Goal: Task Accomplishment & Management: Manage account settings

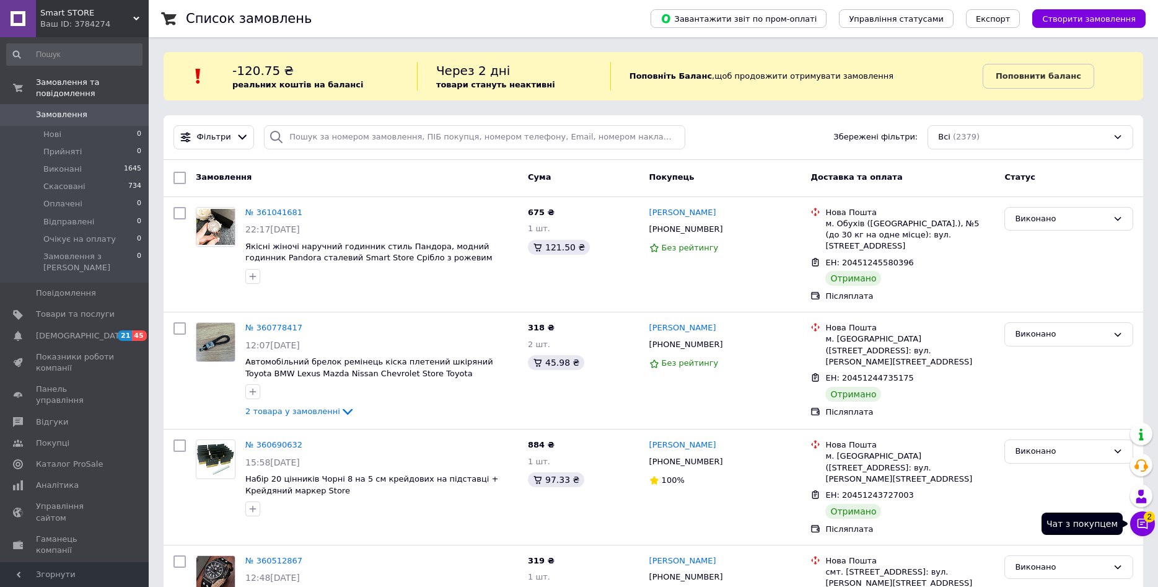
click at [1148, 526] on icon at bounding box center [1143, 523] width 12 height 12
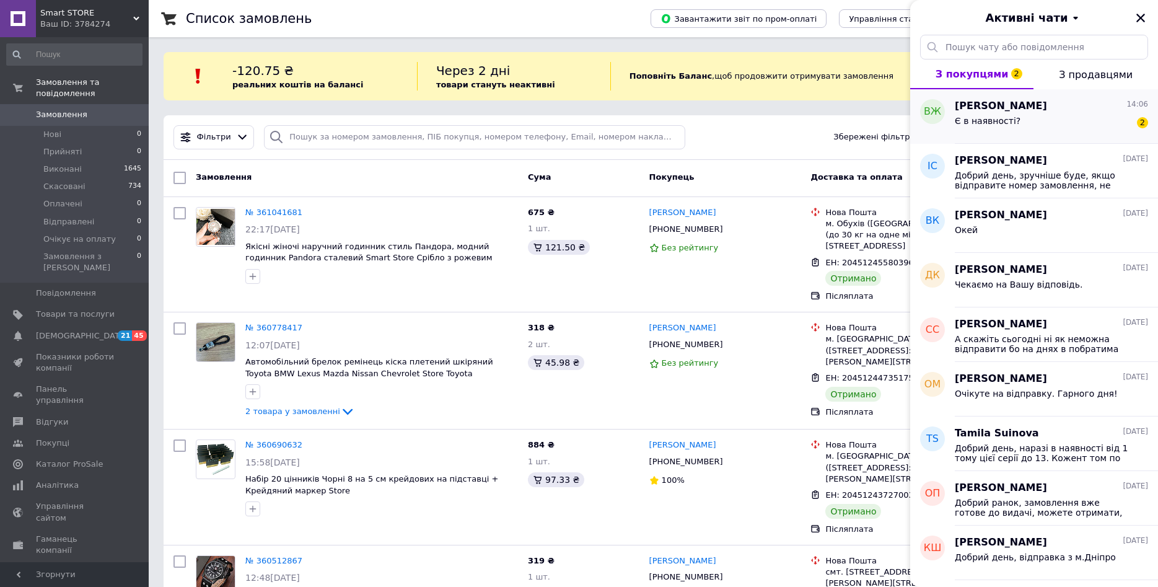
click at [1039, 122] on div "Є в наявності? 2" at bounding box center [1051, 123] width 193 height 20
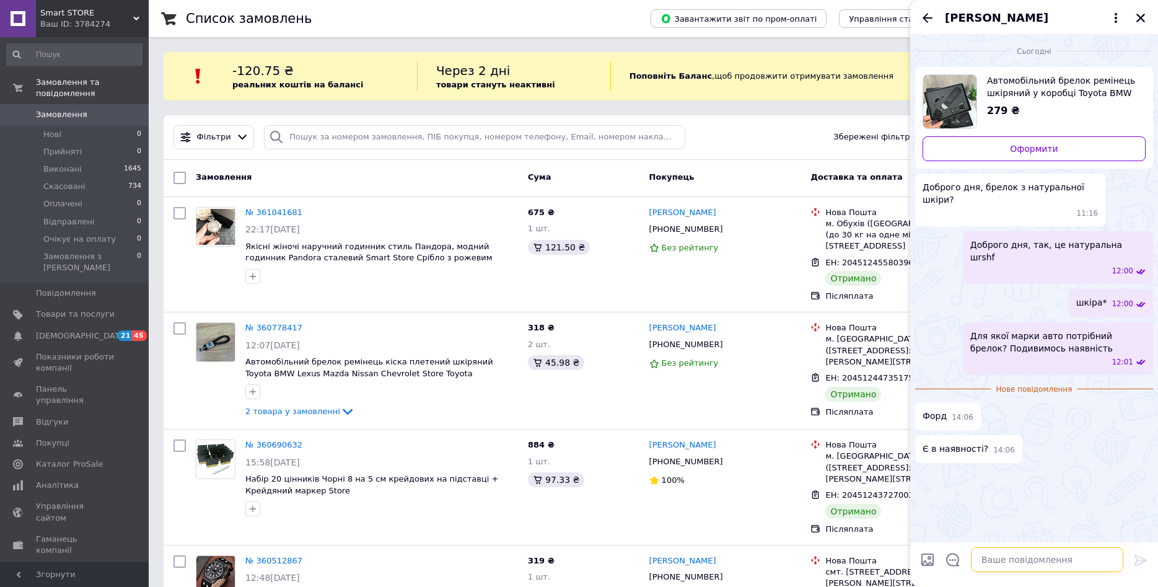
click at [1025, 568] on textarea at bounding box center [1047, 559] width 152 height 25
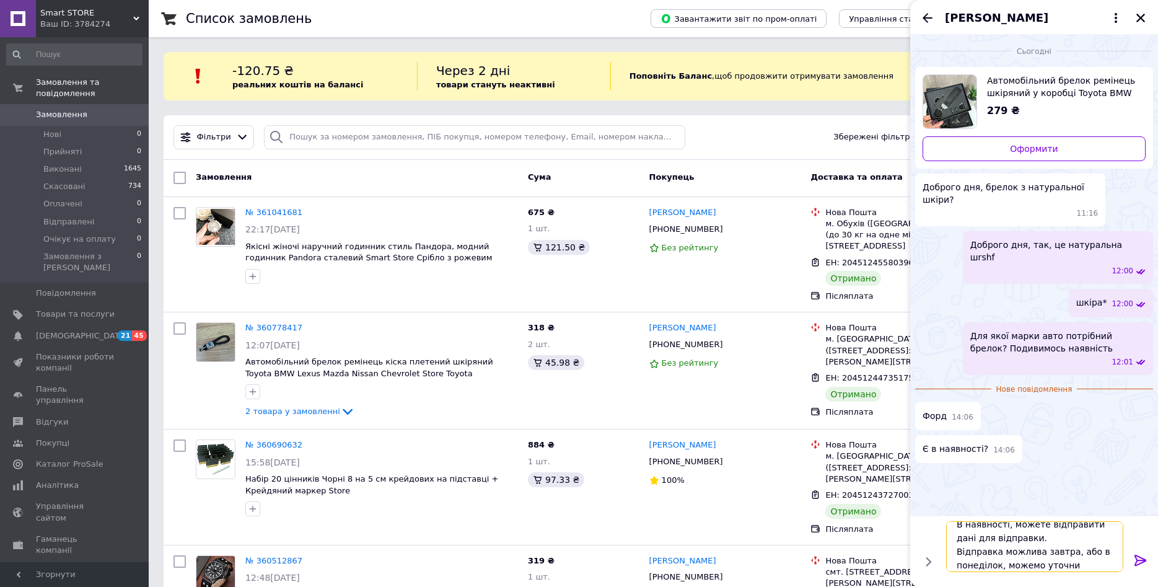
scroll to position [1, 0]
type textarea "В наявності, можете відправити дані для відправки. Відправка можлива завтра, аб…"
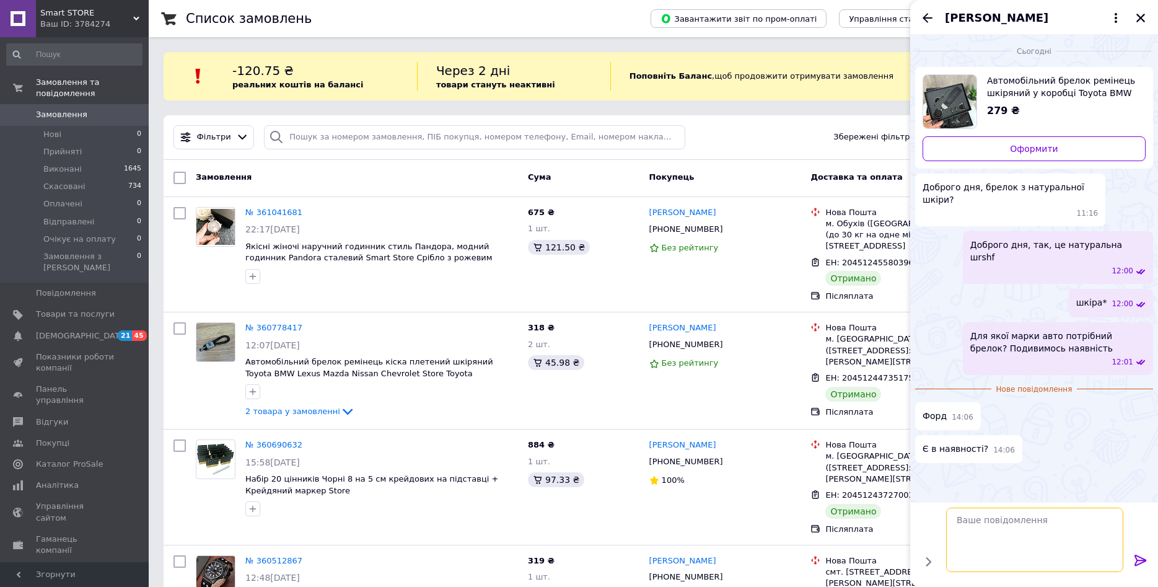
scroll to position [0, 0]
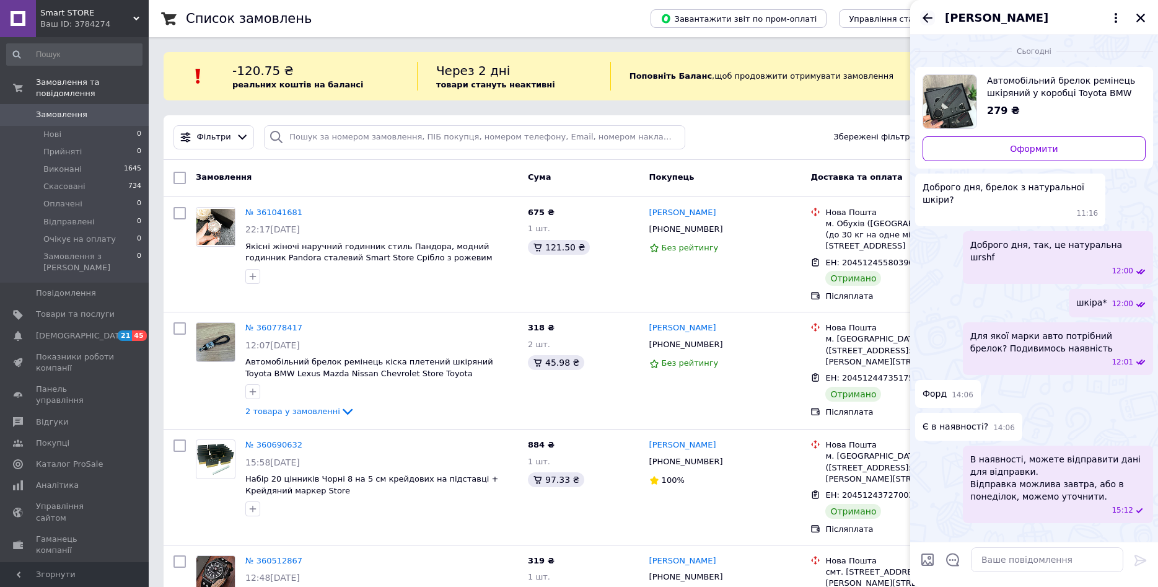
click at [925, 18] on icon "Назад" at bounding box center [928, 17] width 10 height 9
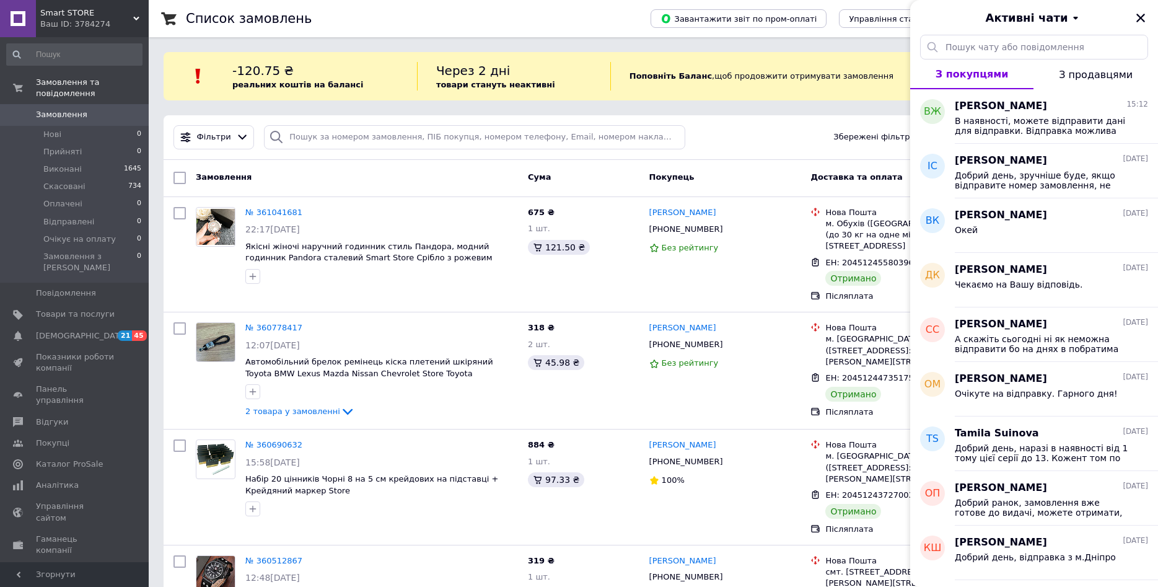
click at [744, 152] on div "Фільтри Збережені фільтри: Всі (2379)" at bounding box center [654, 137] width 980 height 45
click at [76, 24] on div "Ваш ID: 3784274" at bounding box center [94, 24] width 108 height 11
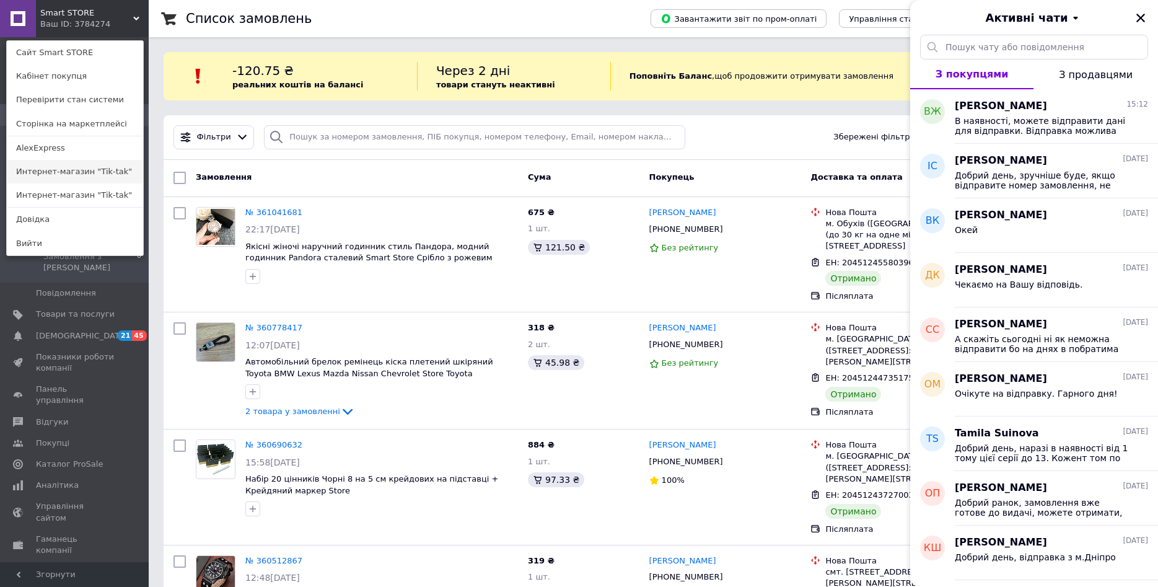
click at [81, 176] on link "Интернет-магазин "Tik-tak"" at bounding box center [75, 172] width 136 height 24
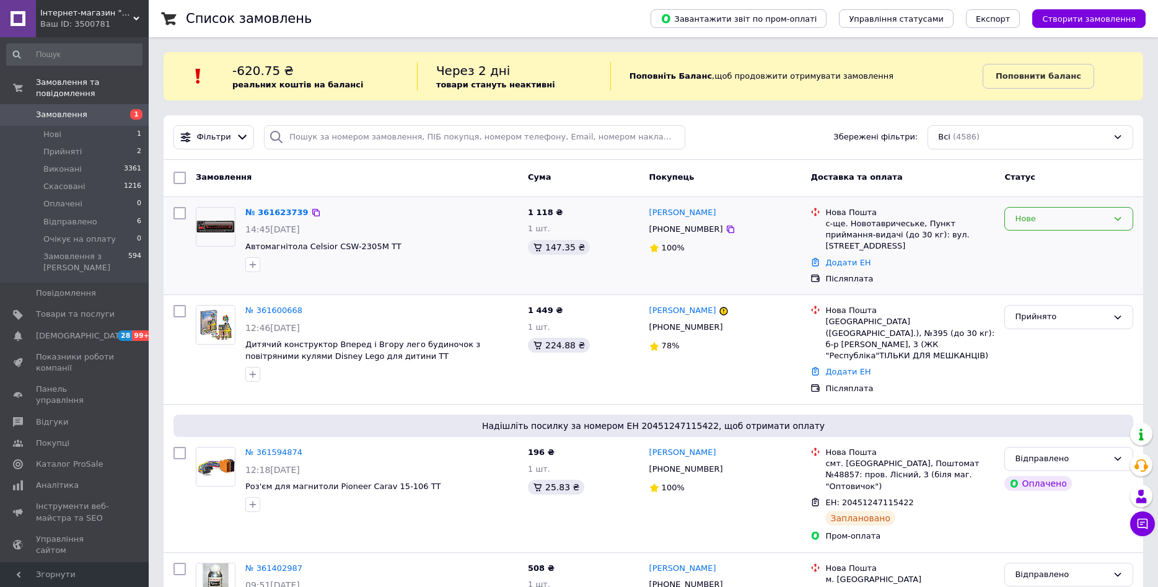
click at [1013, 214] on div "Нове" at bounding box center [1069, 219] width 129 height 24
click at [1023, 242] on li "Прийнято" at bounding box center [1069, 244] width 128 height 23
click at [273, 210] on link "№ 361623739" at bounding box center [273, 212] width 57 height 9
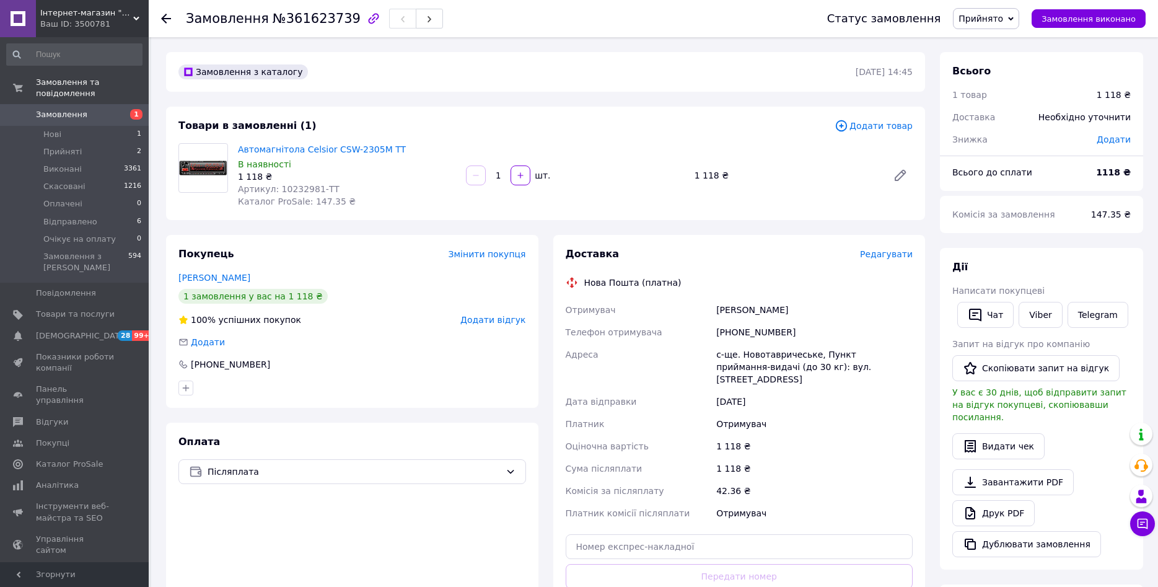
click at [293, 187] on span "Артикул: 10232981-TT" at bounding box center [289, 189] width 102 height 10
copy span "10232981"
click at [759, 335] on div "+380685676921" at bounding box center [814, 332] width 201 height 22
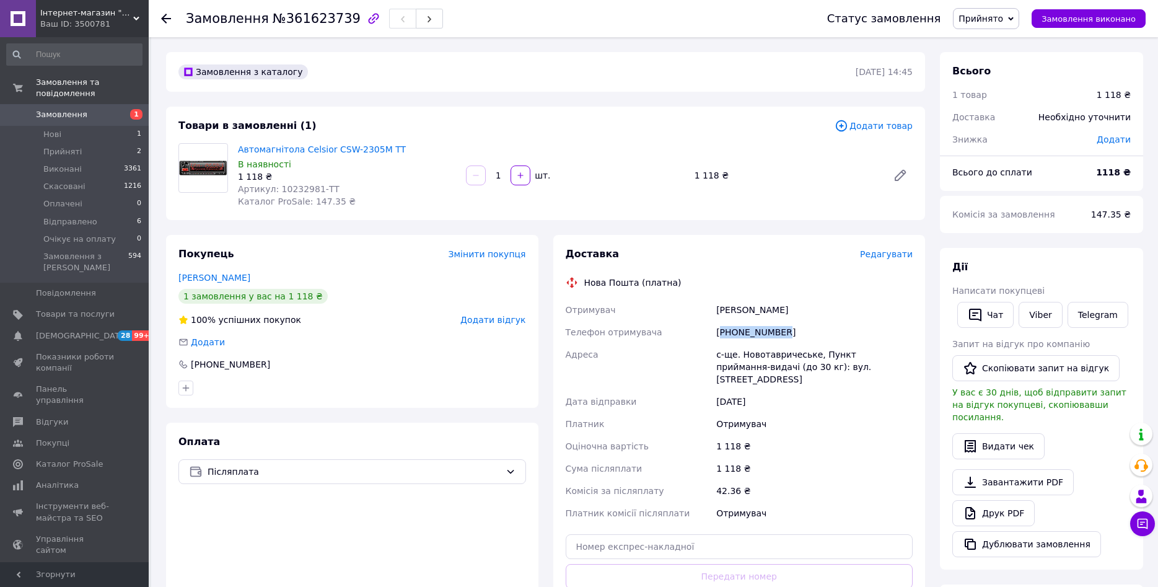
copy div "380685676921"
click at [776, 125] on div "Товари в замовленні (1)" at bounding box center [506, 126] width 656 height 14
click at [744, 330] on div "+380685676921" at bounding box center [814, 332] width 201 height 22
click at [838, 324] on div "+380685676921" at bounding box center [814, 332] width 201 height 22
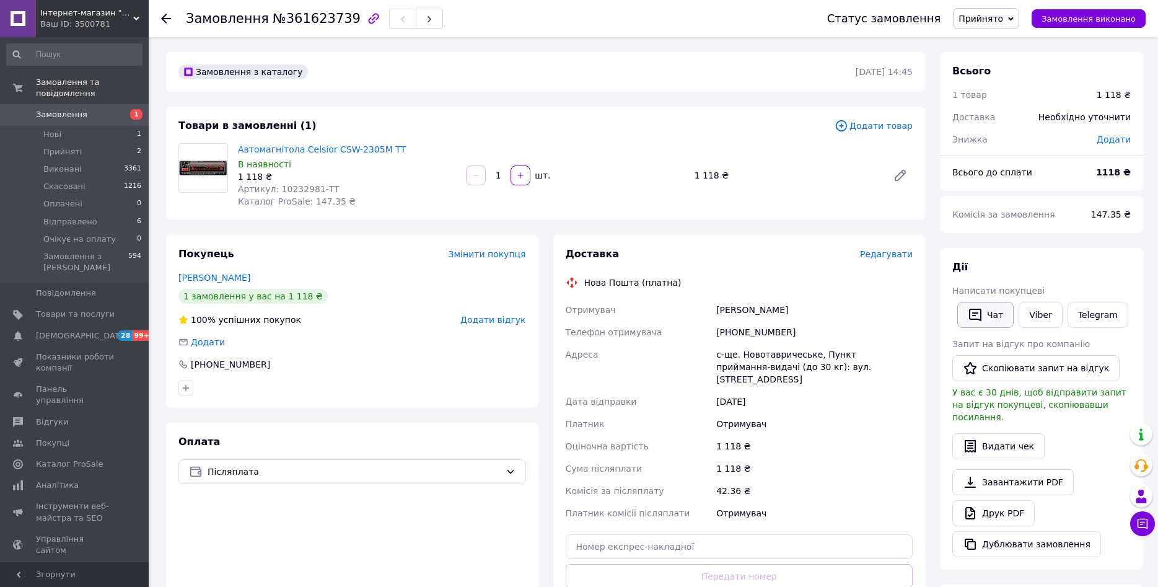
click at [970, 308] on icon "button" at bounding box center [975, 314] width 15 height 15
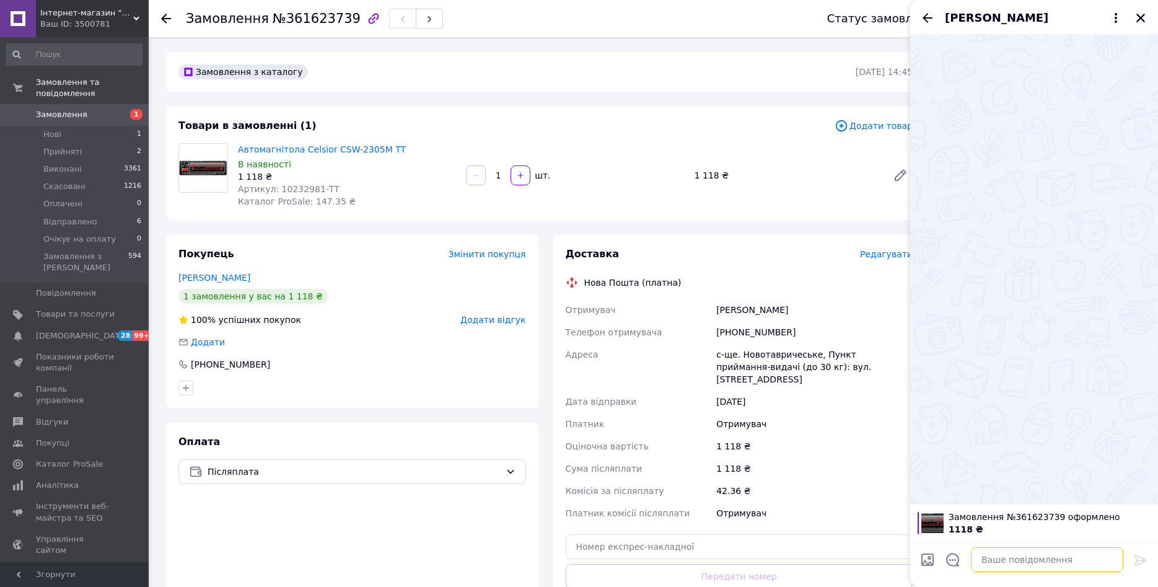
click at [999, 557] on textarea at bounding box center [1047, 559] width 152 height 25
paste textarea "Доброго дня! Інтернет-магазин каталог prom.ua Оформили в нас замовлення на Комп…"
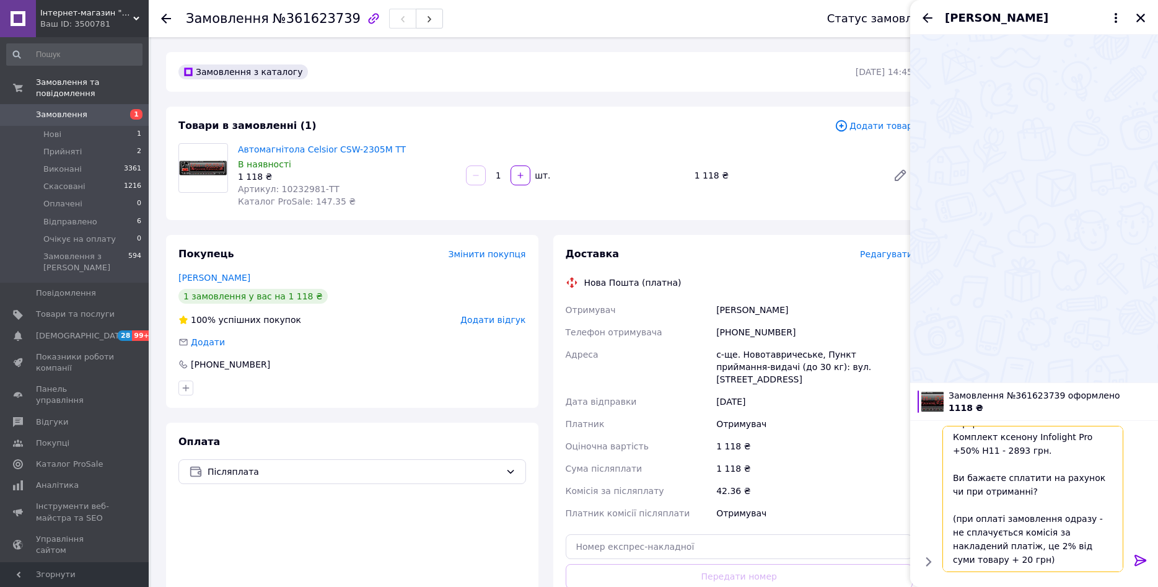
scroll to position [42, 0]
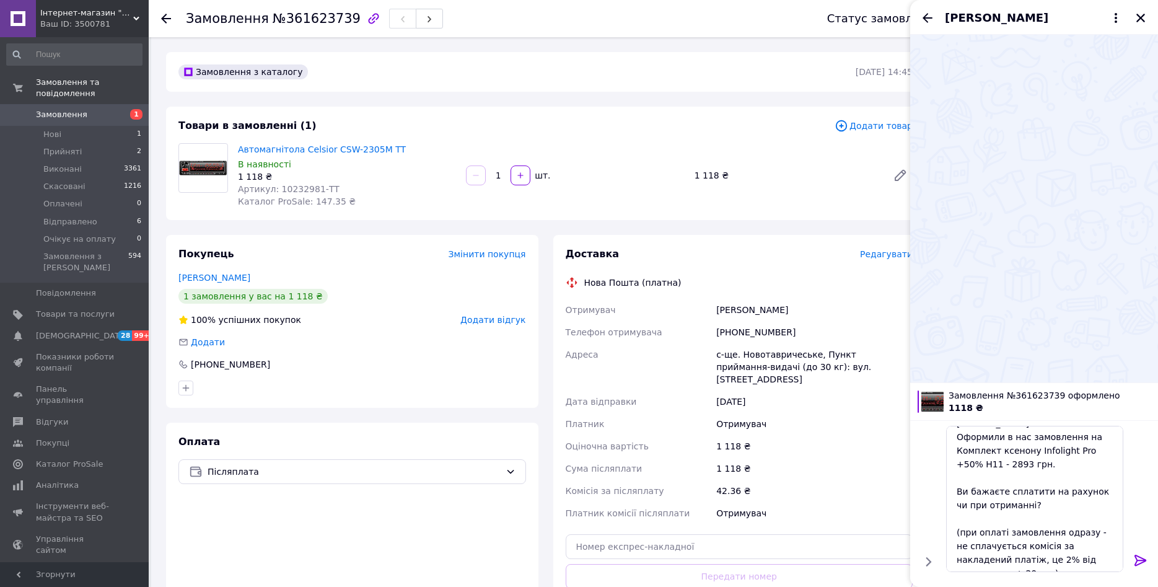
click at [235, 140] on div "Товари в замовленні (1) Додати товар Автомагнітола Celsior CSW-2305M TT В наявн…" at bounding box center [545, 163] width 759 height 113
drag, startPoint x: 292, startPoint y: 142, endPoint x: 245, endPoint y: 143, distance: 46.5
click at [291, 142] on div "Автомагнітола Celsior CSW-2305M TT В наявності 1 118 ₴ Артикул: 10232981-TT Кат…" at bounding box center [347, 175] width 228 height 69
drag, startPoint x: 234, startPoint y: 147, endPoint x: 375, endPoint y: 147, distance: 141.3
click at [375, 147] on div "Автомагнітола Celsior CSW-2305M TT В наявності 1 118 ₴ Артикул: 10232981-TT Кат…" at bounding box center [347, 175] width 228 height 69
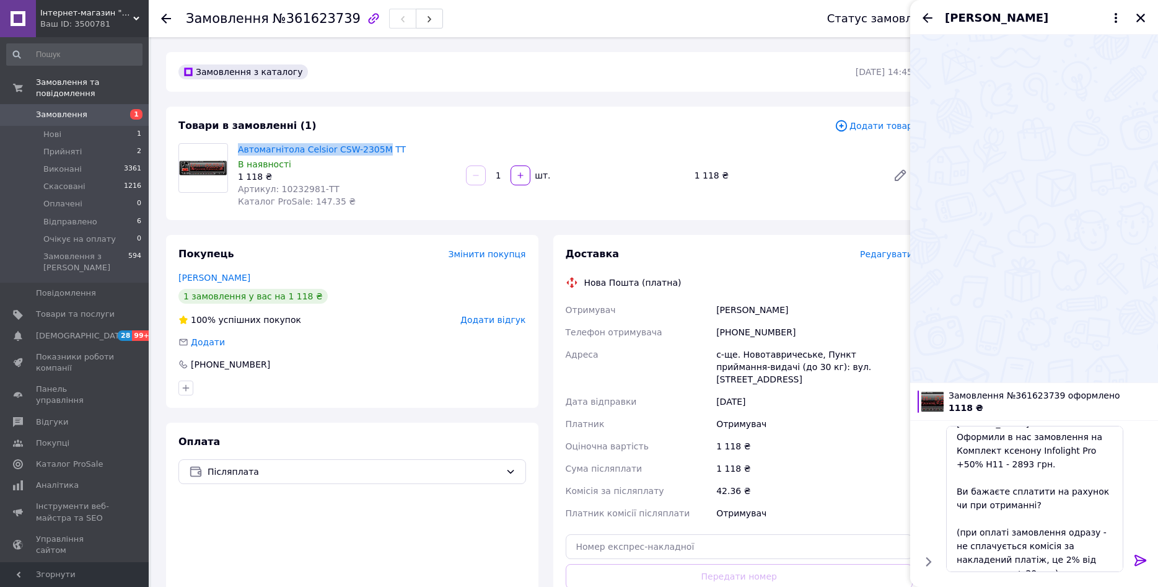
copy link "Автомагнітола Celsior CSW-2305M"
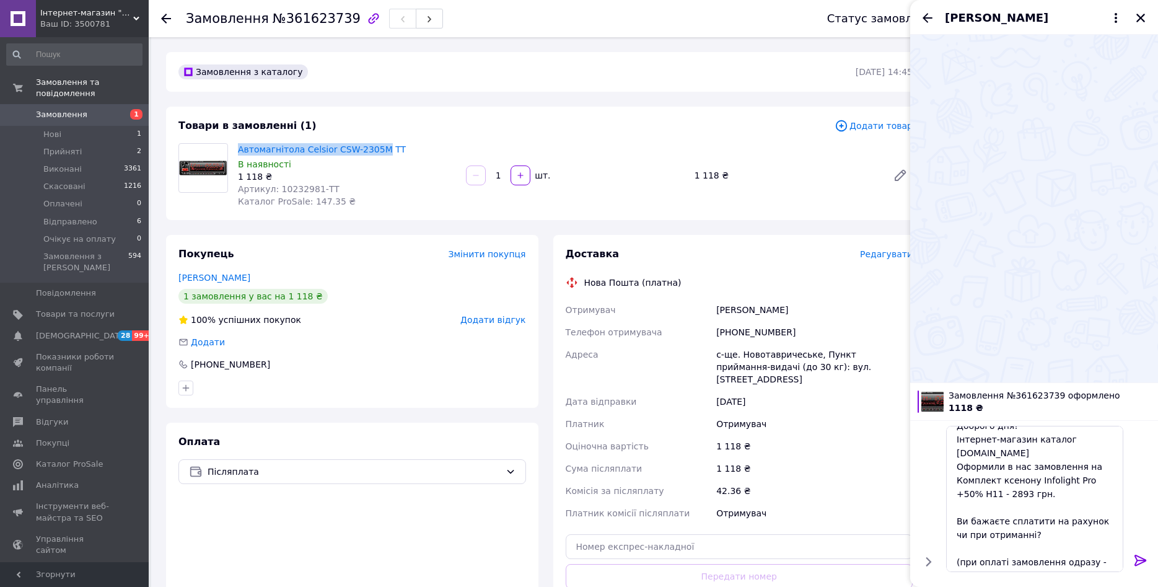
scroll to position [0, 0]
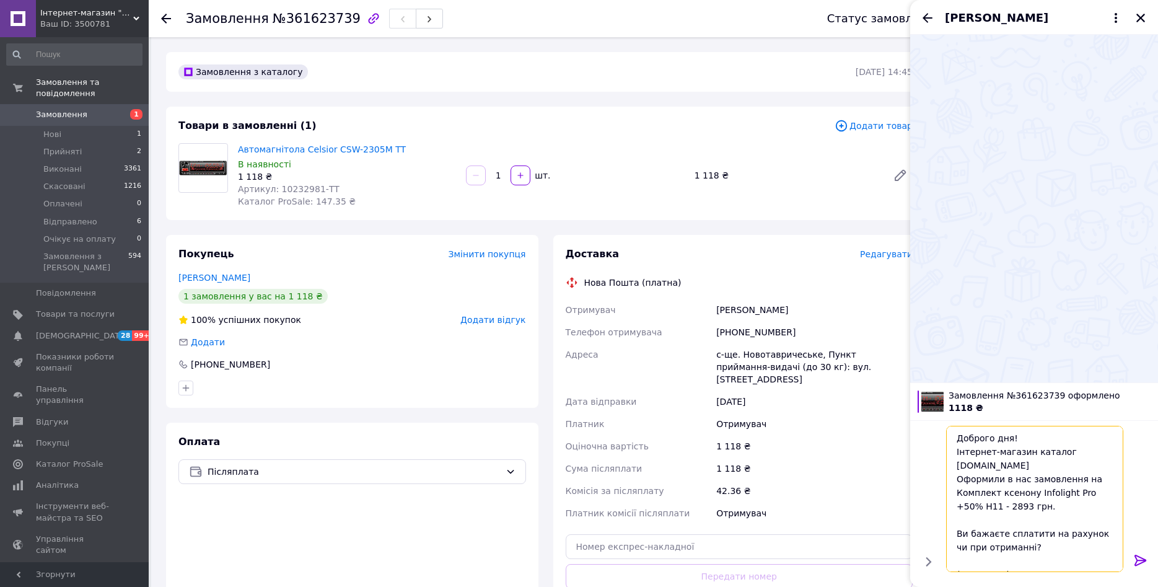
drag, startPoint x: 957, startPoint y: 477, endPoint x: 974, endPoint y: 493, distance: 22.8
click at [974, 493] on textarea "Доброго дня! Інтернет-магазин каталог prom.ua Оформили в нас замовлення на Комп…" at bounding box center [1034, 499] width 177 height 146
paste textarea "втомагнітола Celsior CSW-2305M"
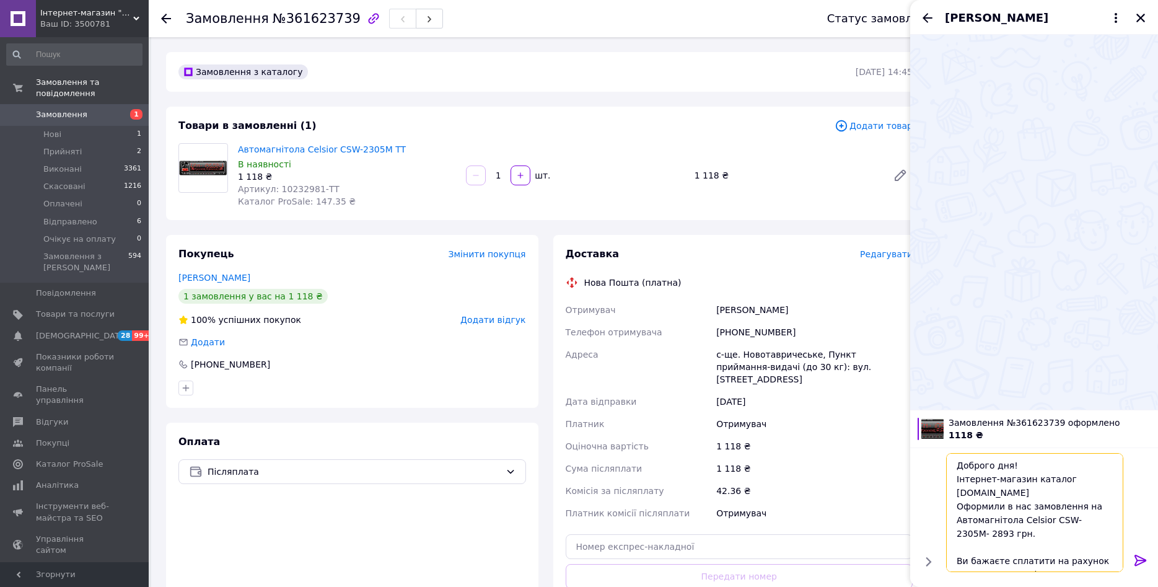
click at [969, 520] on textarea "Доброго дня! Інтернет-магазин каталог prom.ua Оформили в нас замовлення на Авто…" at bounding box center [1034, 512] width 177 height 119
type textarea "Доброго дня! Інтернет-магазин каталог prom.ua Оформили в нас замовлення на Авто…"
click at [1136, 563] on icon at bounding box center [1141, 560] width 12 height 11
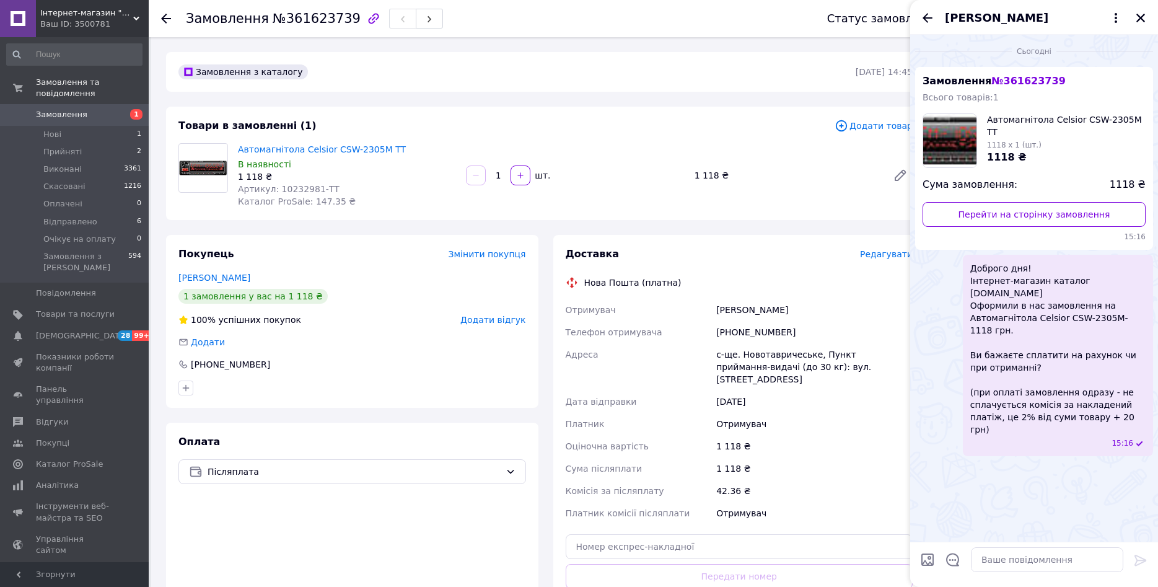
click at [837, 313] on div "Тіпікін Олександр" at bounding box center [814, 310] width 201 height 22
click at [1138, 22] on icon "Закрити" at bounding box center [1140, 17] width 11 height 11
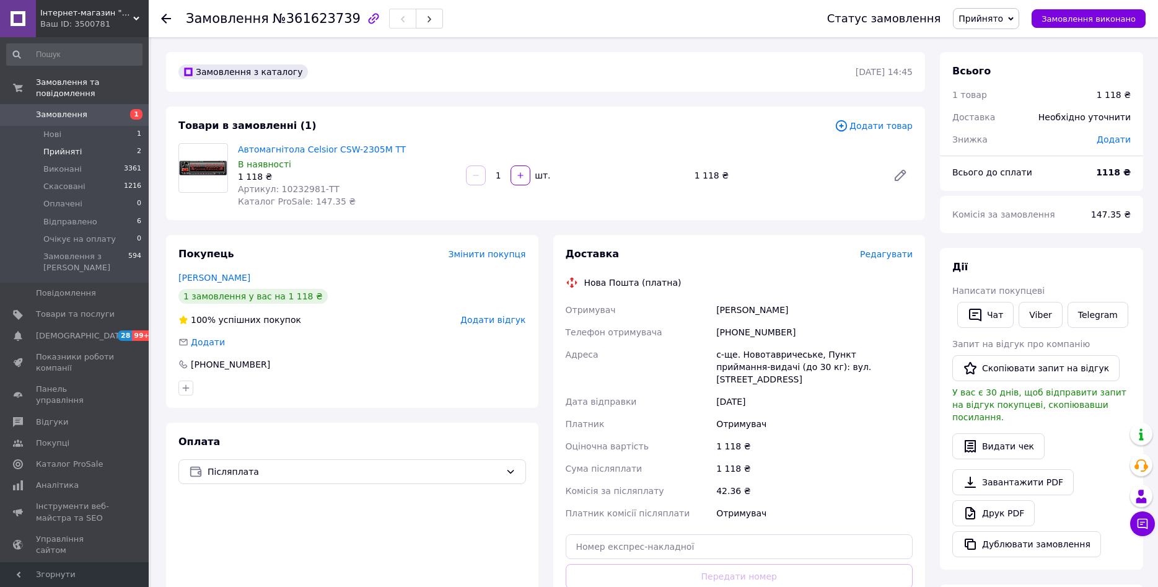
click at [80, 143] on li "Прийняті 2" at bounding box center [74, 151] width 149 height 17
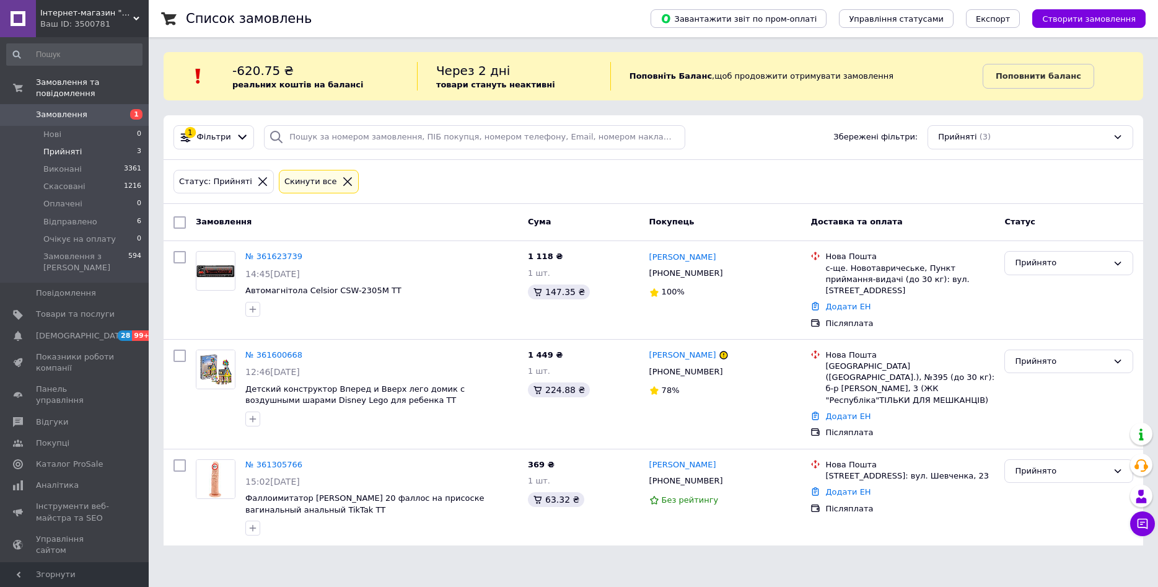
click at [572, 550] on html "Інтернет-магазин "Tik-tak" Ваш ID: 3500781 Сайт Інтернет-магазин "Tik-tak" Кабі…" at bounding box center [579, 280] width 1158 height 560
click at [285, 261] on link "№ 361623739" at bounding box center [273, 256] width 57 height 9
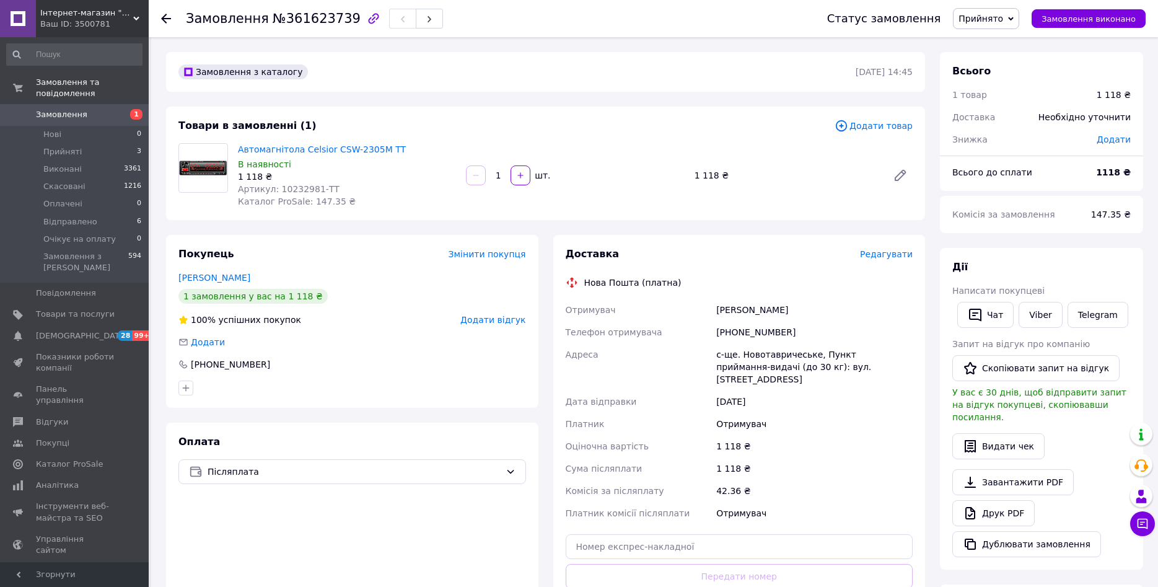
click at [297, 190] on span "Артикул: 10232981-TT" at bounding box center [289, 189] width 102 height 10
copy span "10232981"
click at [451, 551] on div "Оплата Післяплата" at bounding box center [352, 540] width 372 height 234
click at [578, 83] on div "Замовлення з каталогу 12.09.2025 | 14:45" at bounding box center [545, 72] width 759 height 40
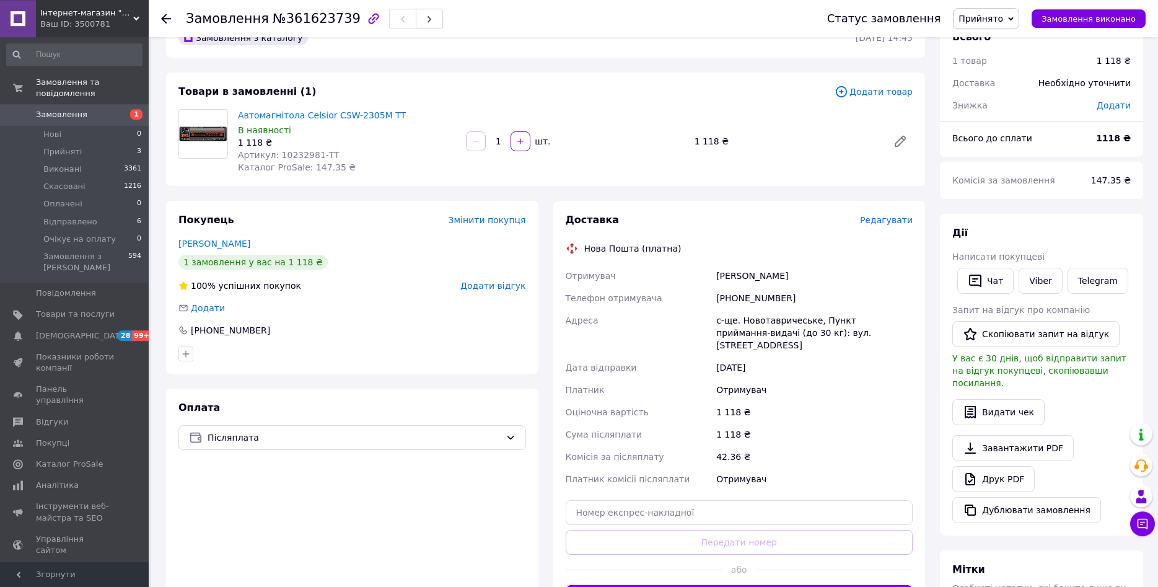
scroll to position [63, 0]
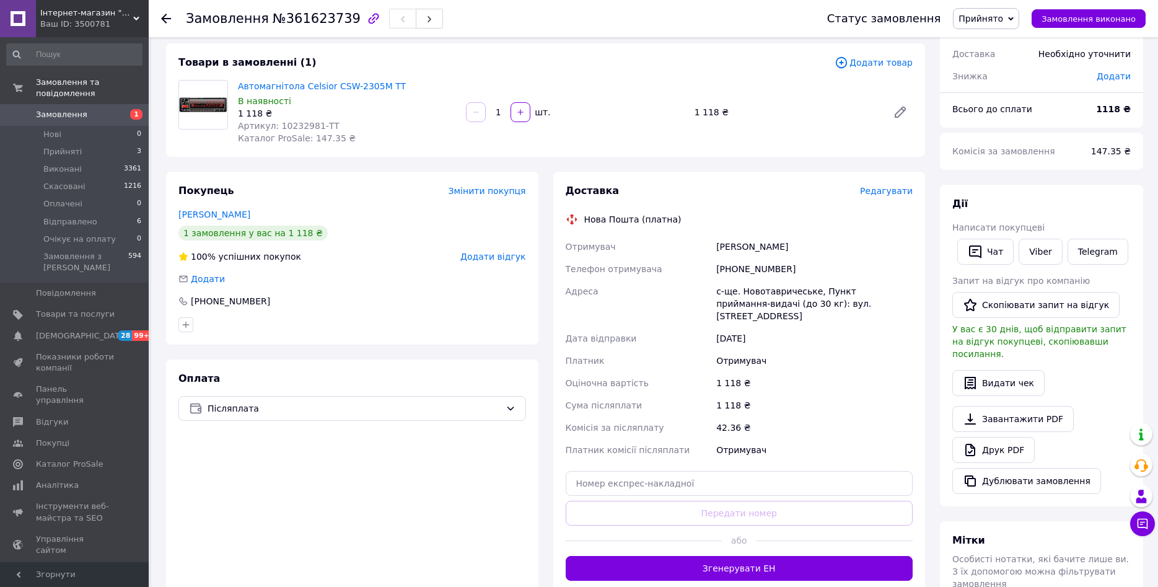
click at [293, 127] on span "Артикул: 10232981-TT" at bounding box center [289, 126] width 102 height 10
copy span "10232981"
click at [377, 178] on div "Покупець Змінити покупця Тіпікін Олександр 1 замовлення у вас на 1 118 ₴ 100% у…" at bounding box center [352, 258] width 372 height 173
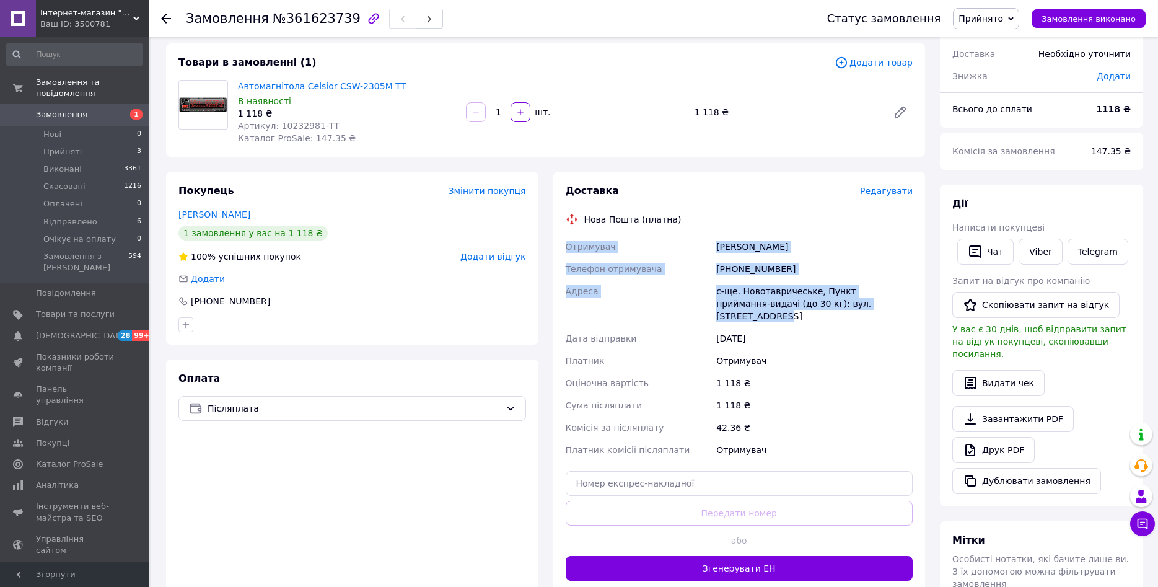
drag, startPoint x: 562, startPoint y: 239, endPoint x: 874, endPoint y: 304, distance: 319.0
click at [874, 304] on div "Доставка Редагувати Нова Пошта (платна) Отримувач Тіпікін Олександр Телефон отр…" at bounding box center [739, 382] width 372 height 421
copy div "Отримувач Тіпікін Олександр Телефон отримувача +380685676921 Адреса с-ще. Новот…"
click at [668, 477] on input "text" at bounding box center [740, 483] width 348 height 25
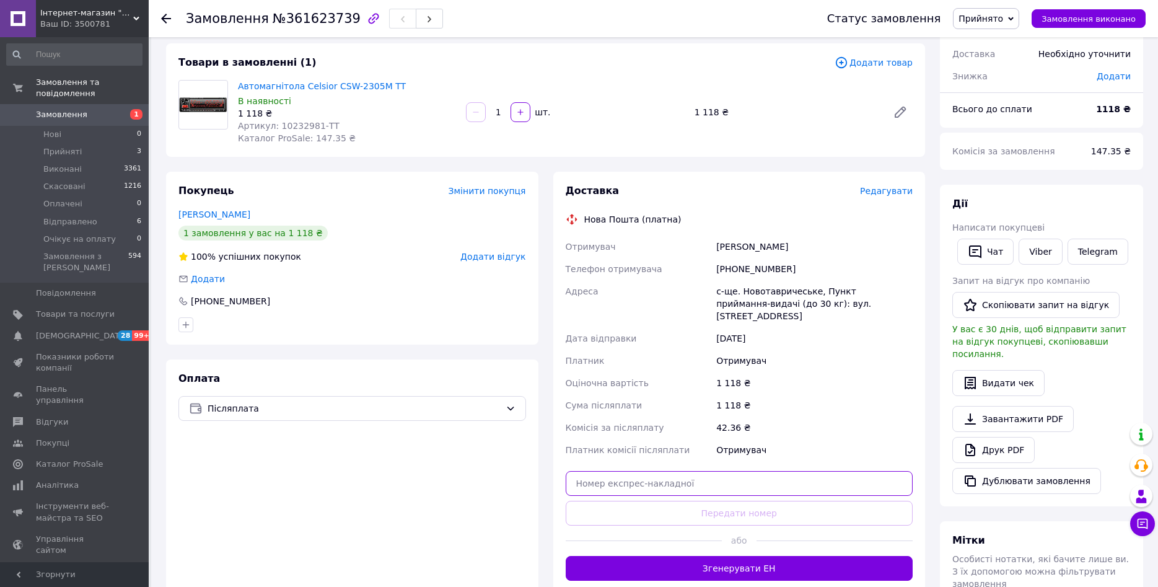
paste input "20451247276947"
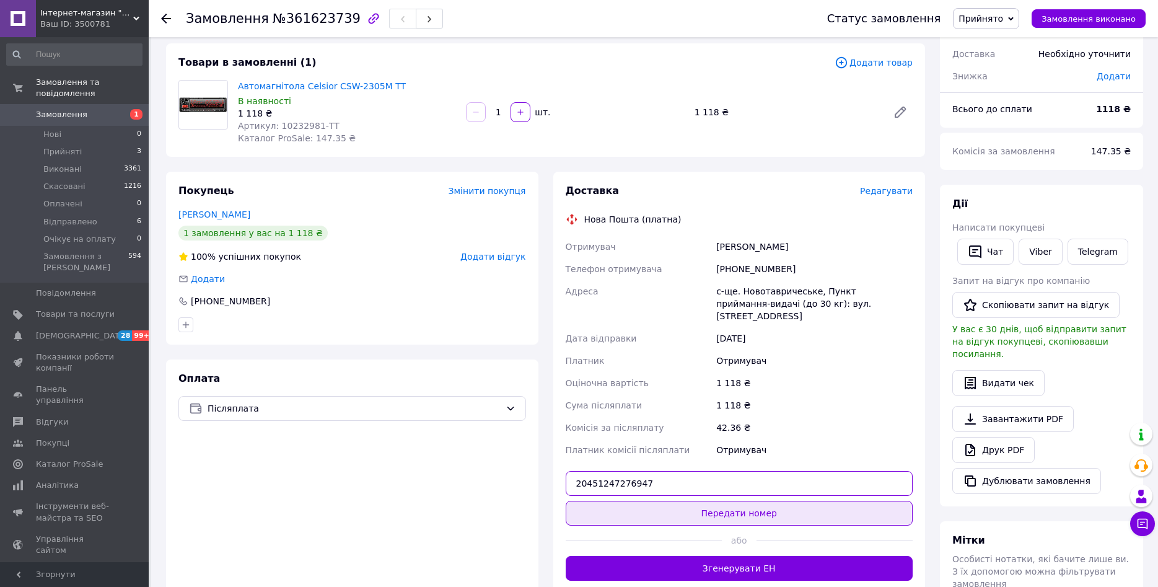
type input "20451247276947"
click at [674, 501] on button "Передати номер" at bounding box center [740, 513] width 348 height 25
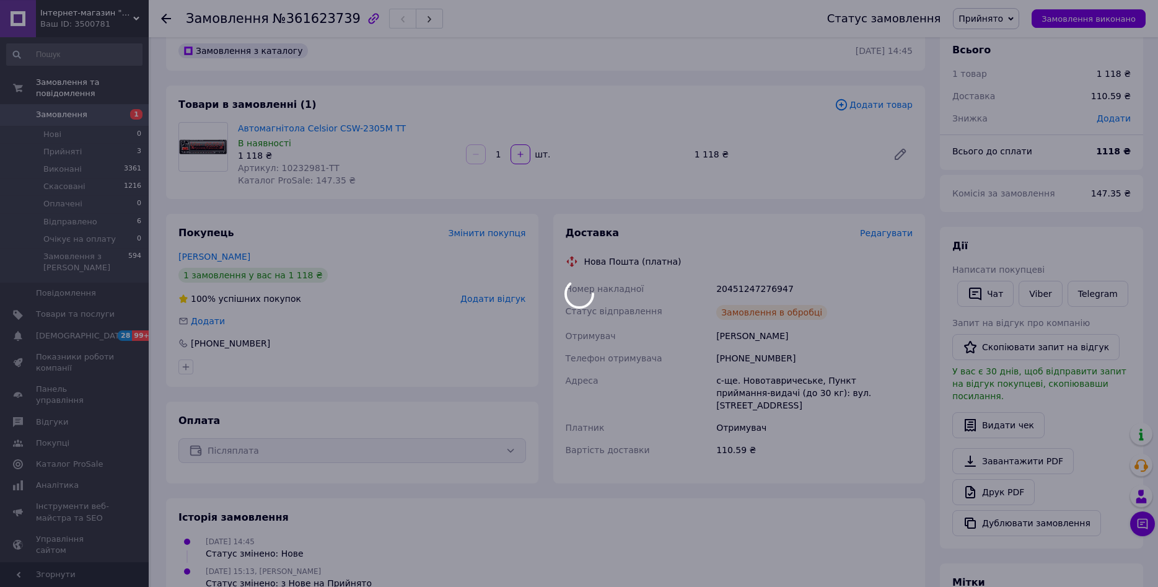
scroll to position [0, 0]
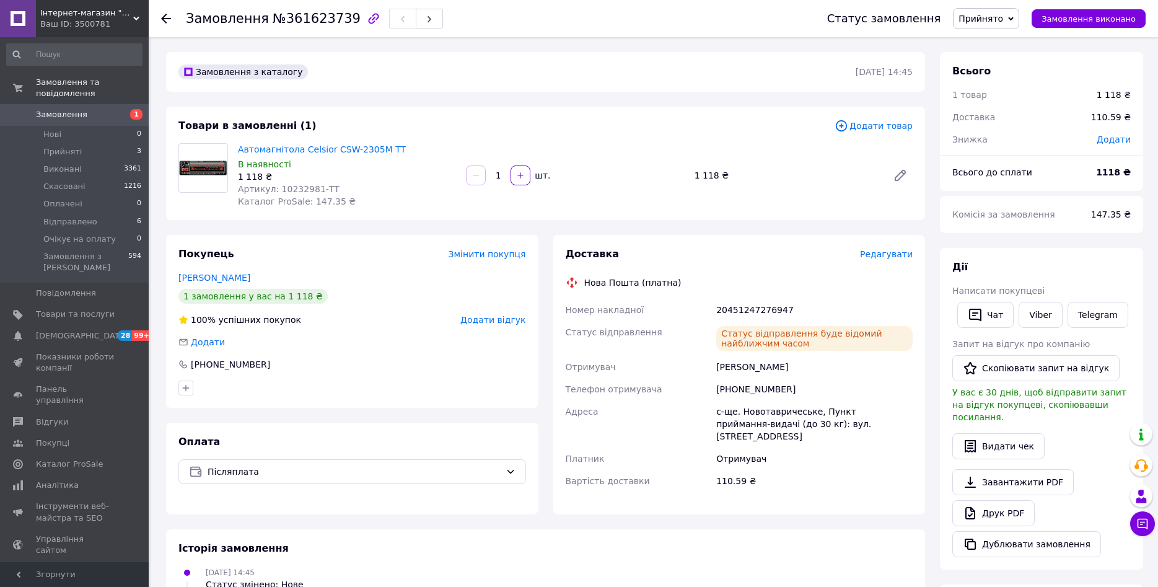
click at [1003, 17] on span "Прийнято" at bounding box center [981, 19] width 45 height 10
click at [1007, 100] on li "Відправлено" at bounding box center [996, 99] width 85 height 19
click at [394, 256] on div "Покупець Змінити покупця" at bounding box center [352, 254] width 348 height 14
click at [58, 146] on span "Прийняті" at bounding box center [62, 151] width 38 height 11
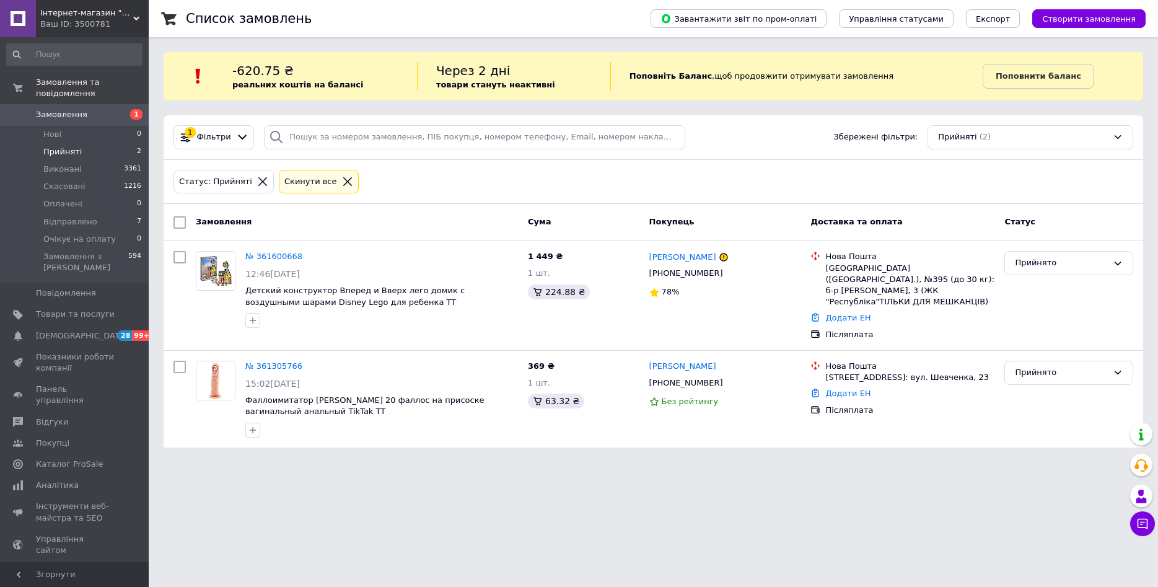
click at [74, 20] on div "Ваш ID: 3500781" at bounding box center [94, 24] width 108 height 11
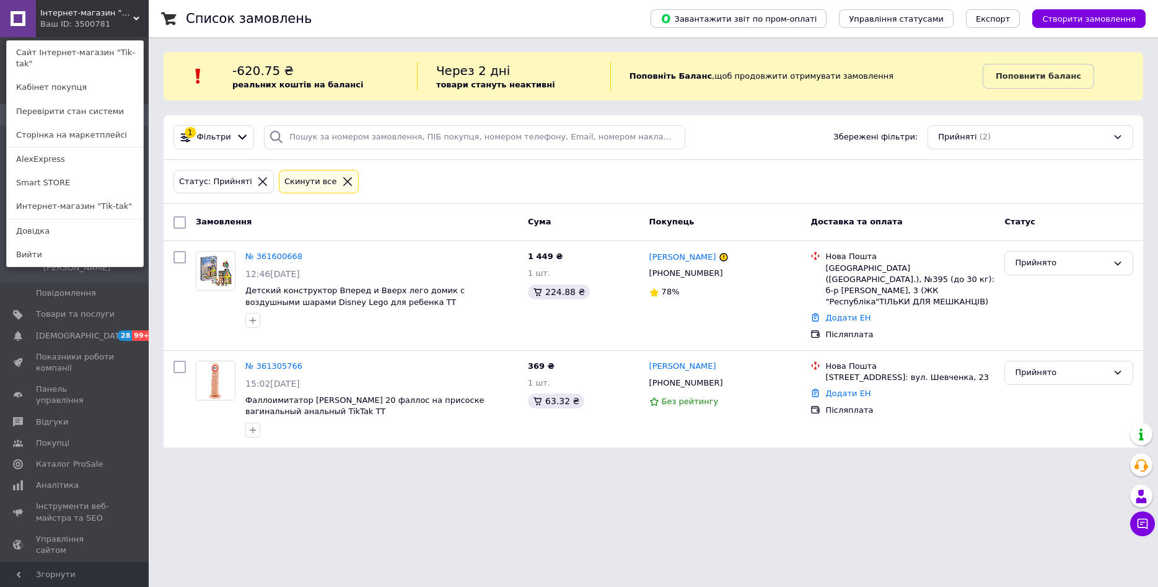
click at [77, 28] on div "Ваш ID: 3500781" at bounding box center [66, 24] width 52 height 11
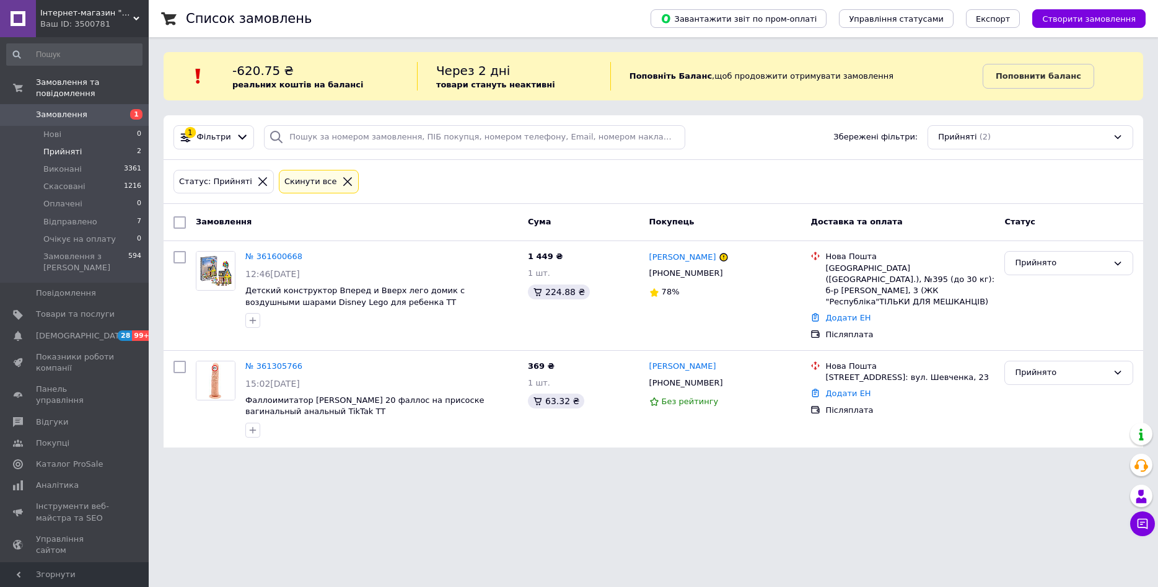
click at [63, 146] on span "Прийняті" at bounding box center [62, 151] width 38 height 11
click at [73, 219] on li "Відправлено 7" at bounding box center [74, 221] width 149 height 17
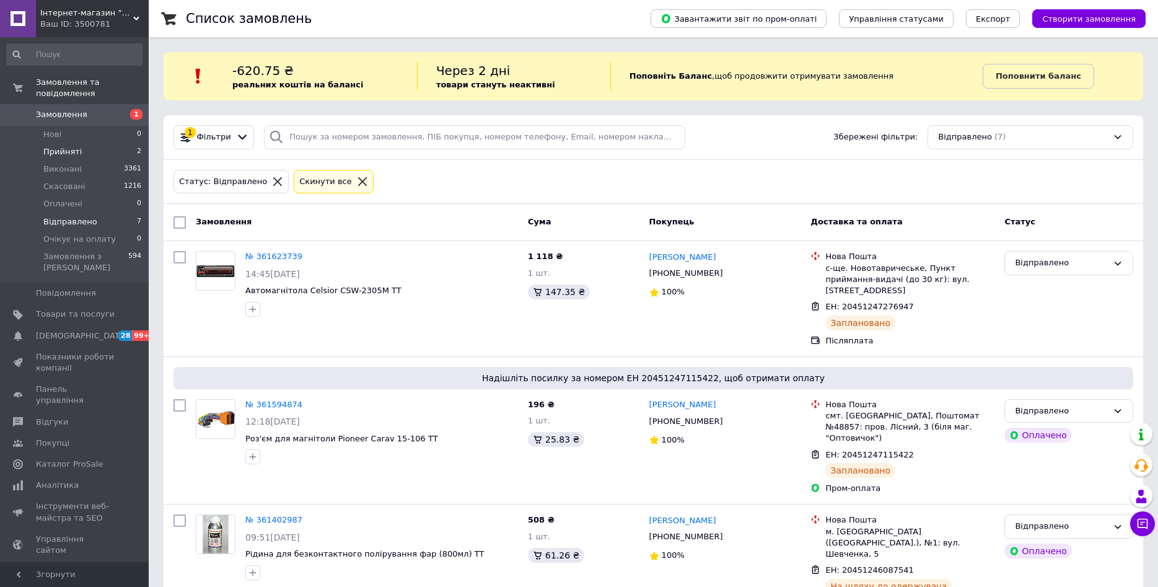
click at [83, 143] on li "Прийняті 2" at bounding box center [74, 151] width 149 height 17
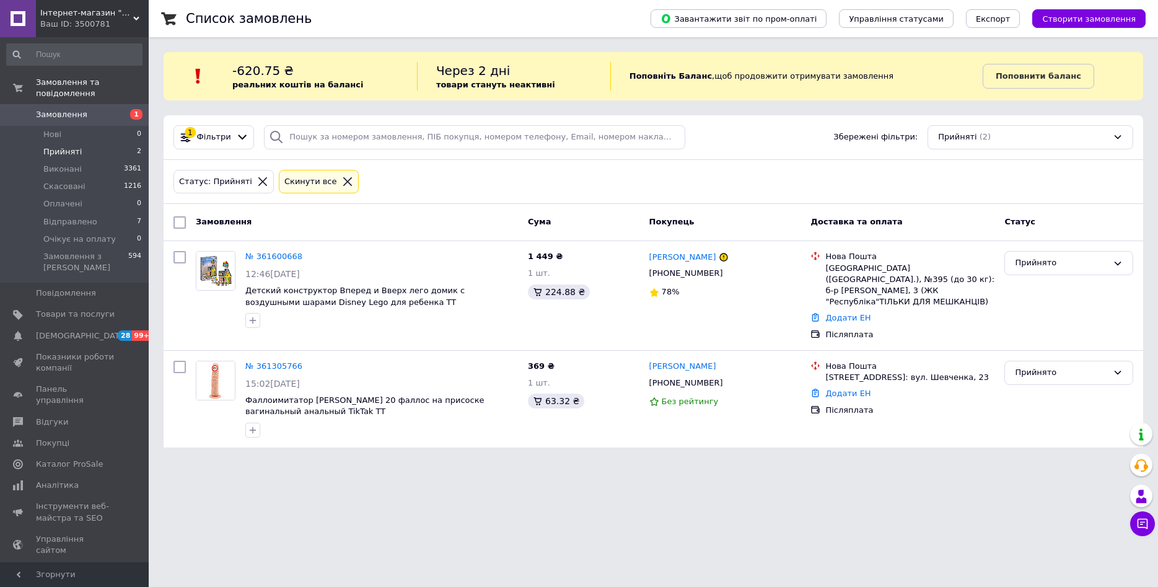
click at [70, 14] on span "Інтернет-магазин "Tik-tak"" at bounding box center [86, 12] width 93 height 11
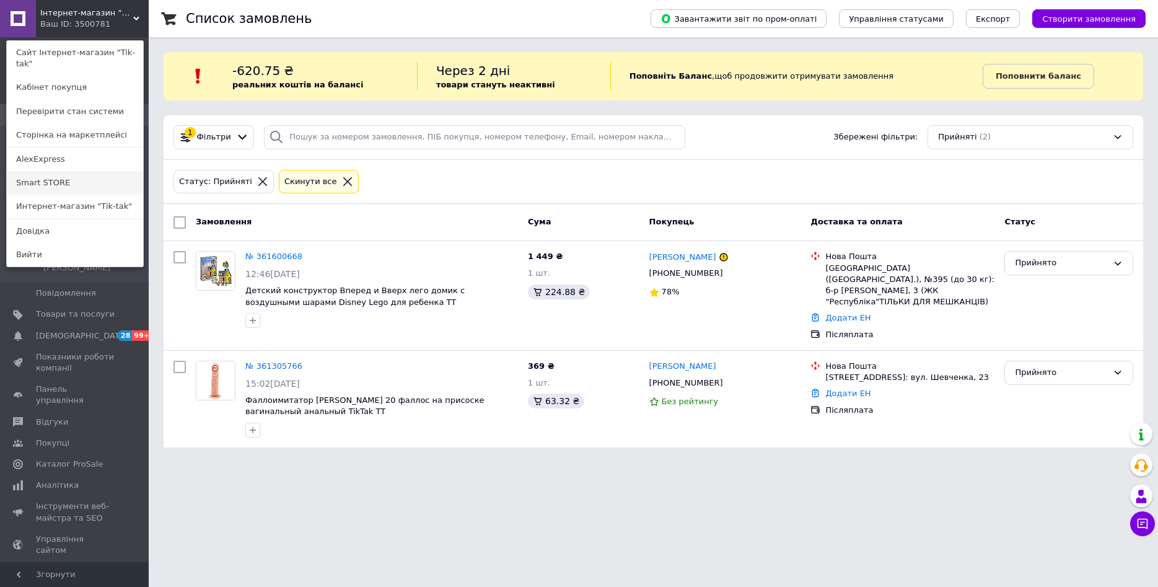
click at [71, 171] on link "Smart STORE" at bounding box center [75, 183] width 136 height 24
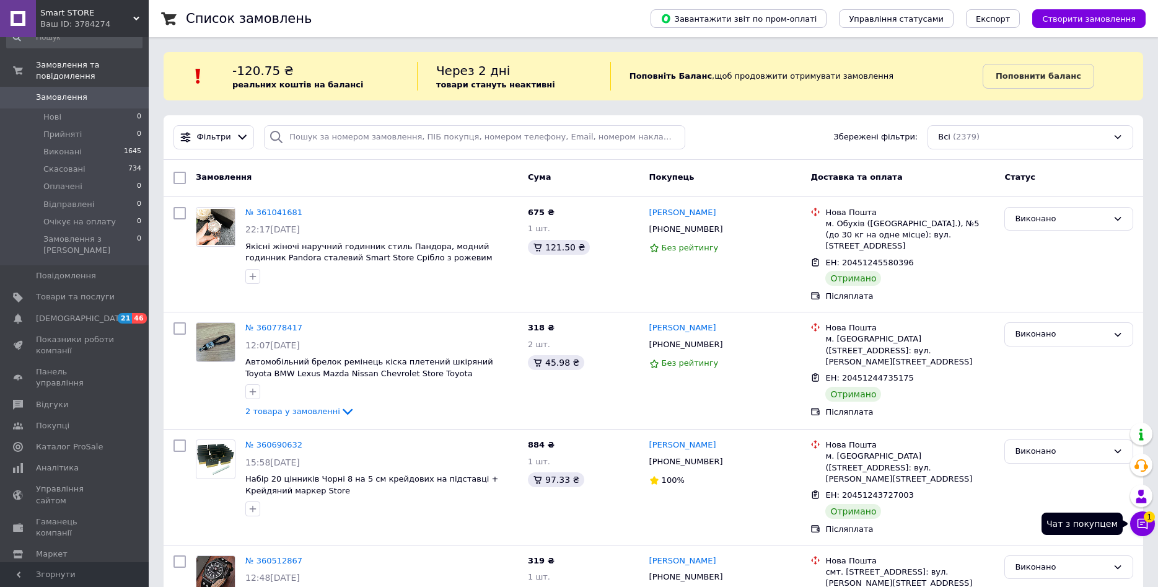
click at [1139, 524] on icon at bounding box center [1143, 523] width 12 height 12
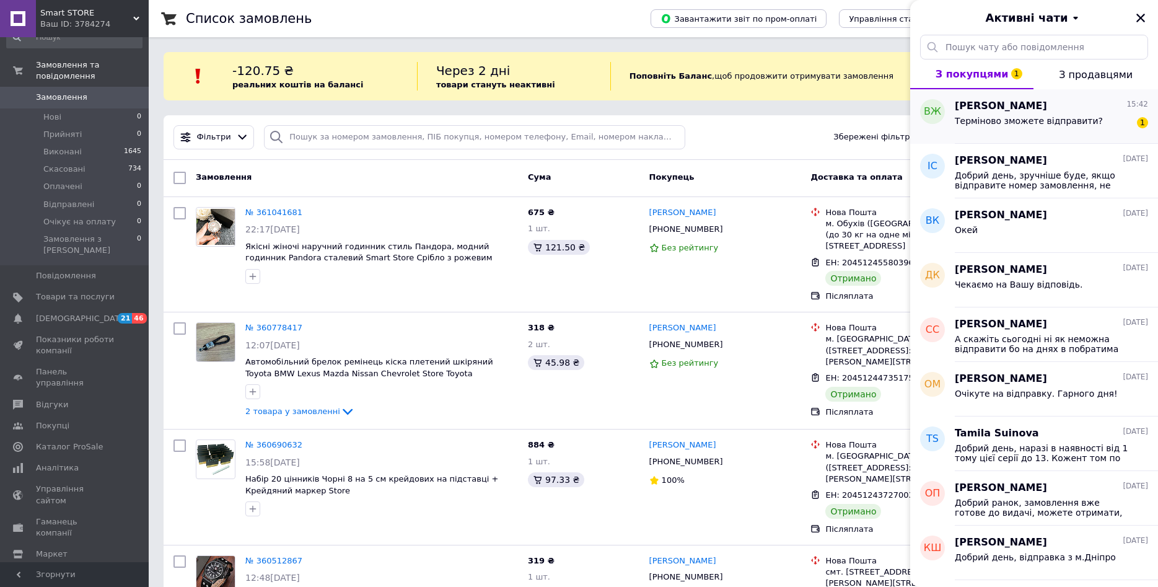
click at [1047, 124] on span "Терміново зможете відправити?" at bounding box center [1029, 121] width 148 height 10
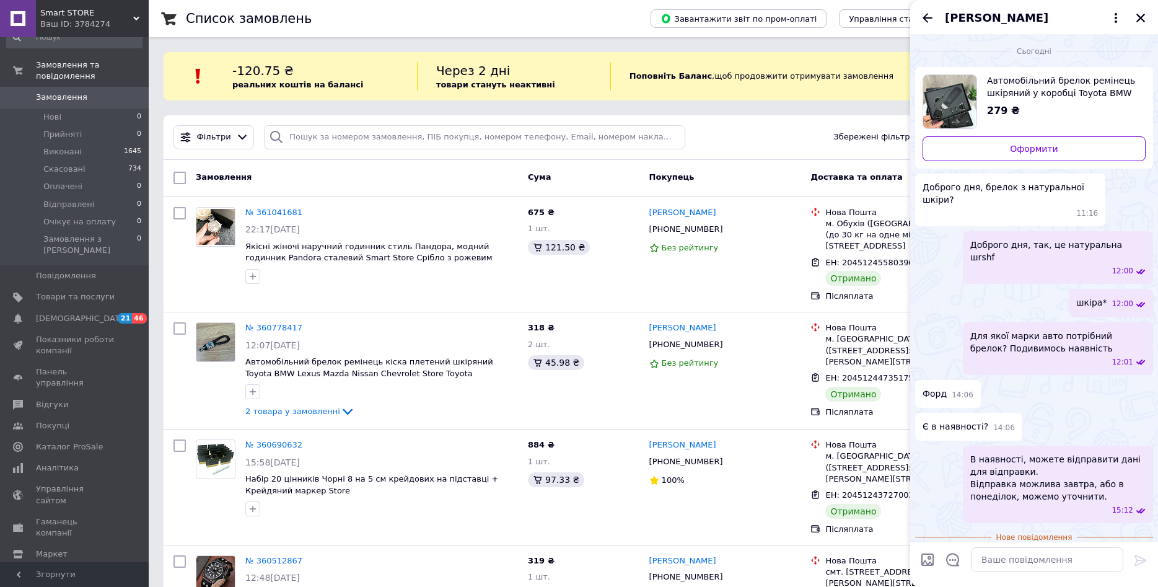
scroll to position [17, 0]
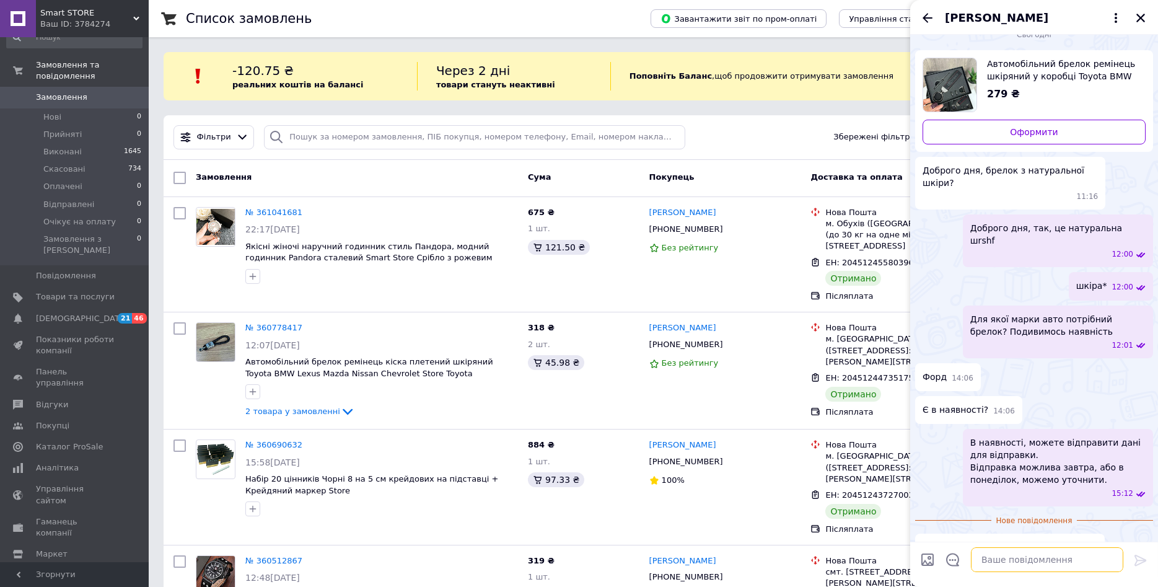
click at [977, 563] on textarea at bounding box center [1047, 559] width 152 height 25
type textarea "Уточнюю у складу чи можемо відправити ще сьогодні."
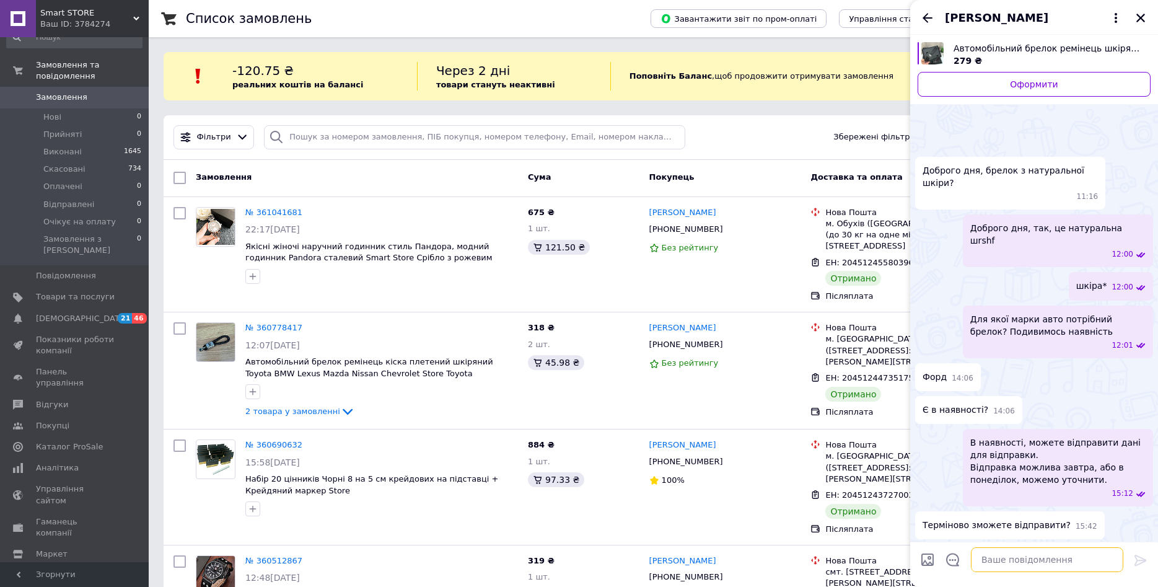
scroll to position [52, 0]
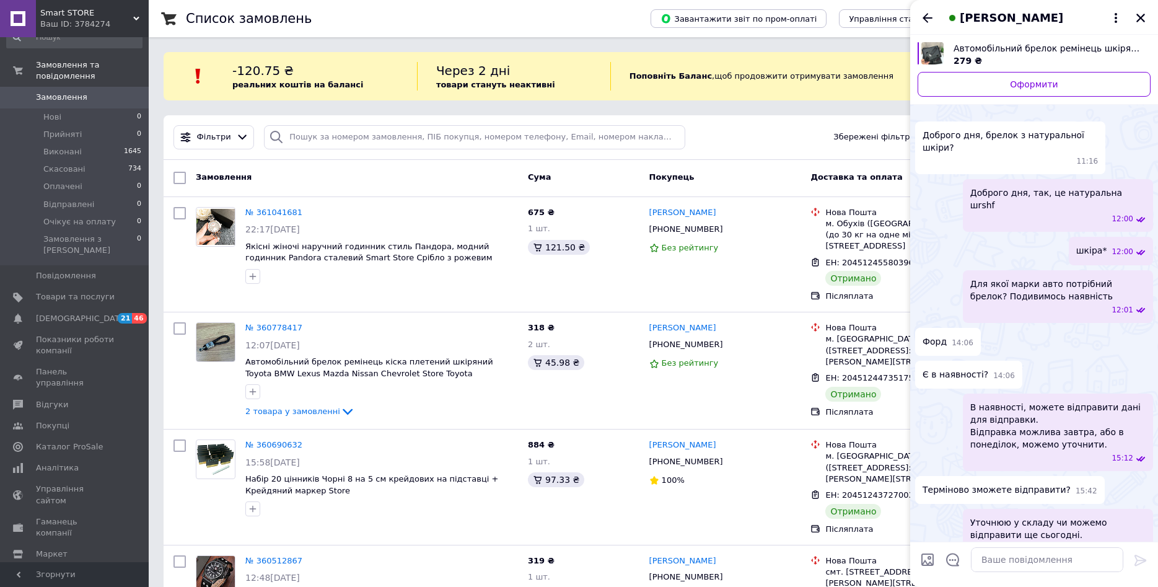
click at [405, 174] on div "Замовлення" at bounding box center [357, 178] width 332 height 22
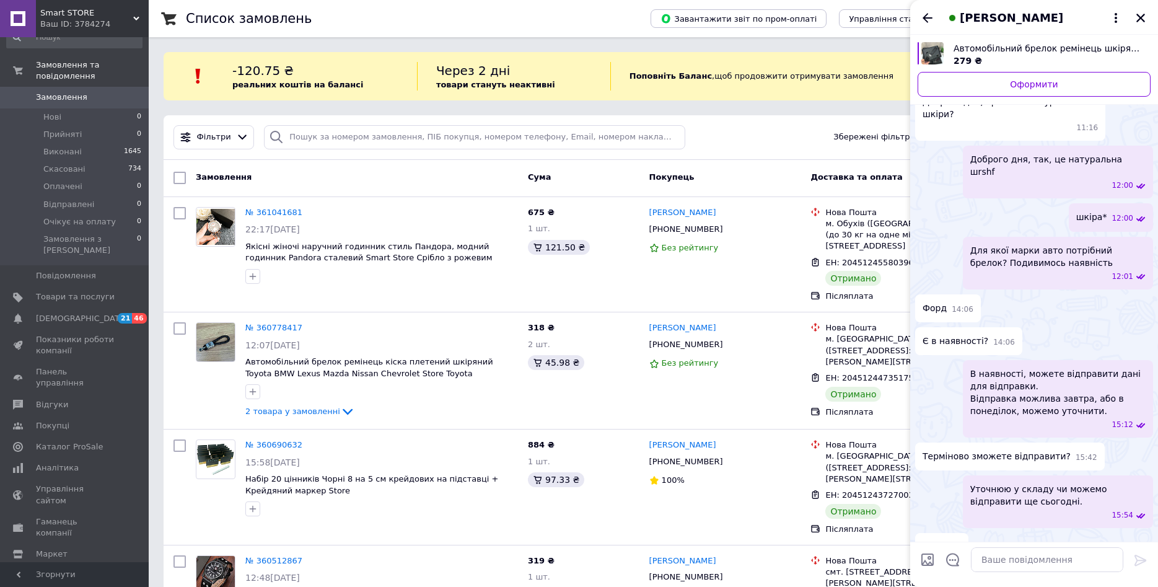
scroll to position [87, 0]
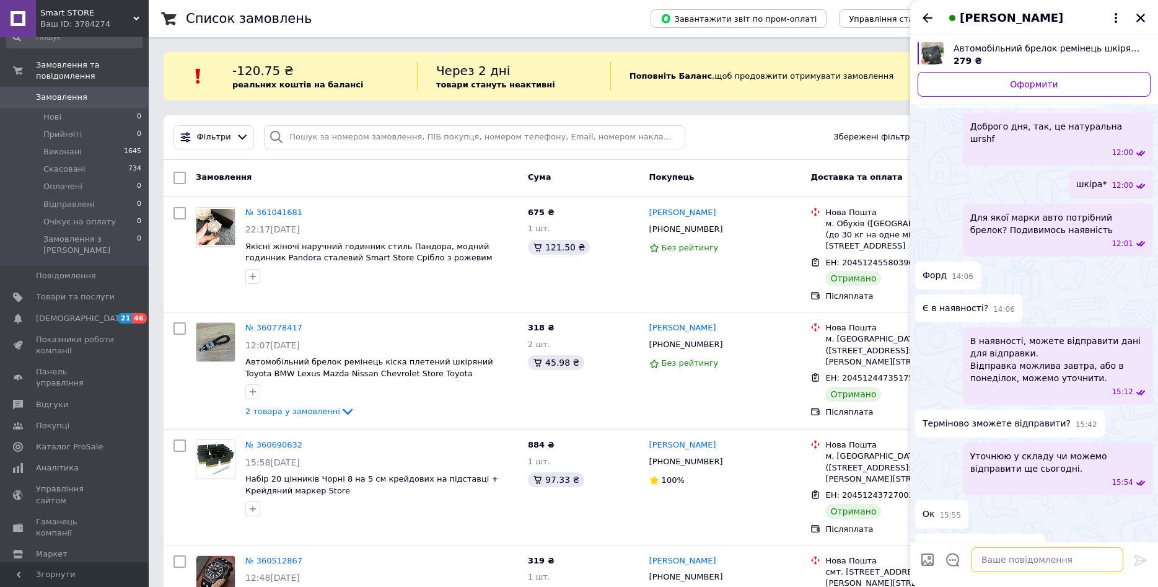
click at [1023, 568] on textarea at bounding box center [1047, 559] width 152 height 25
type textarea "Д"
type textarea "Поки чекаємо відповідь складу"
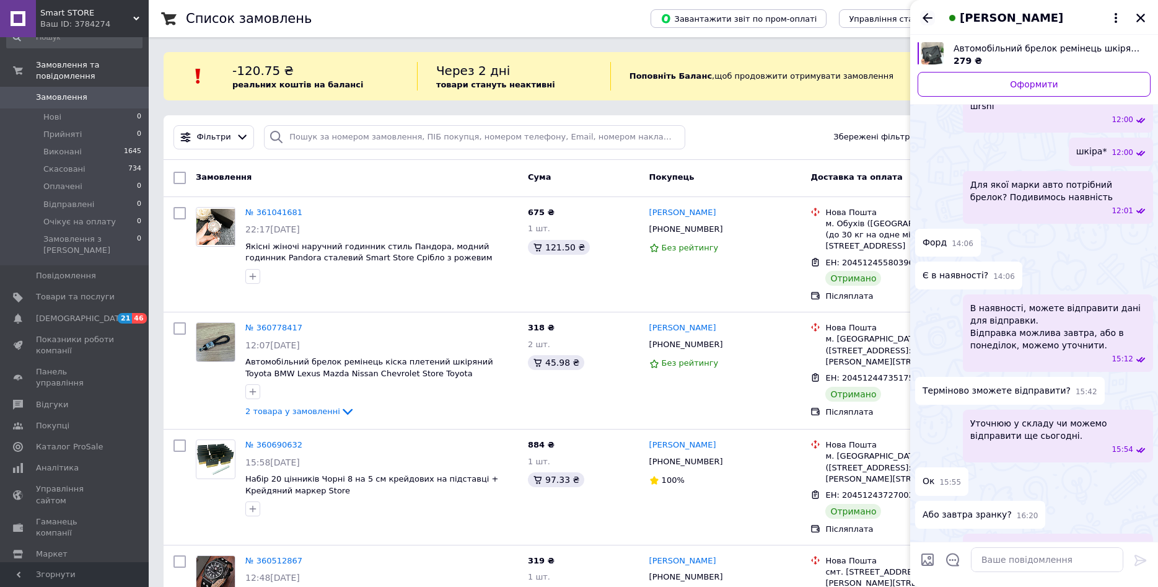
click at [932, 14] on icon "Назад" at bounding box center [927, 18] width 15 height 15
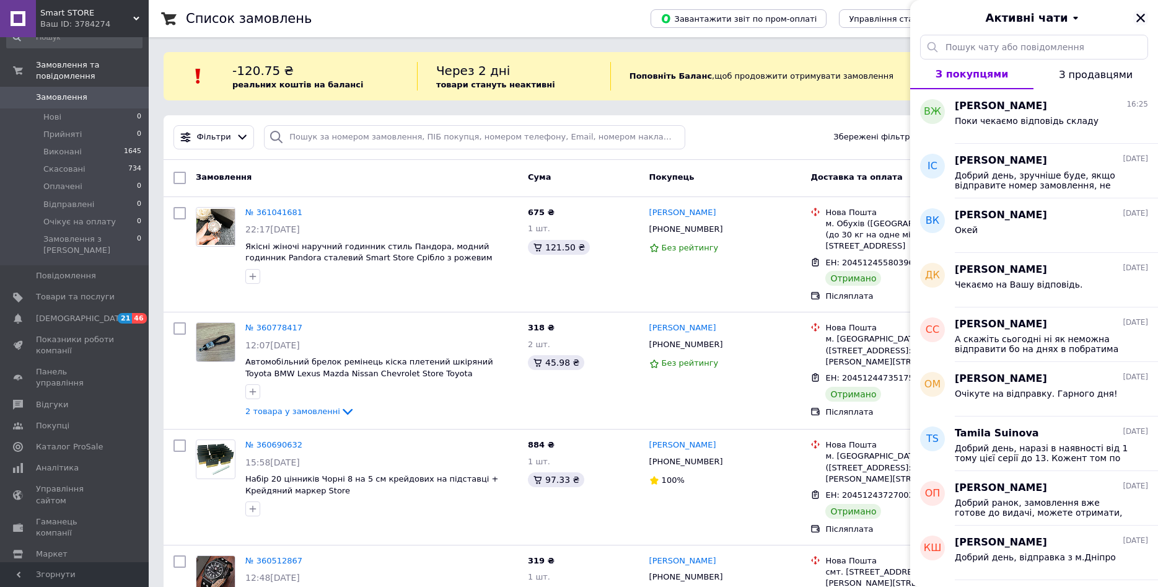
click at [1140, 16] on icon "Закрити" at bounding box center [1141, 18] width 9 height 9
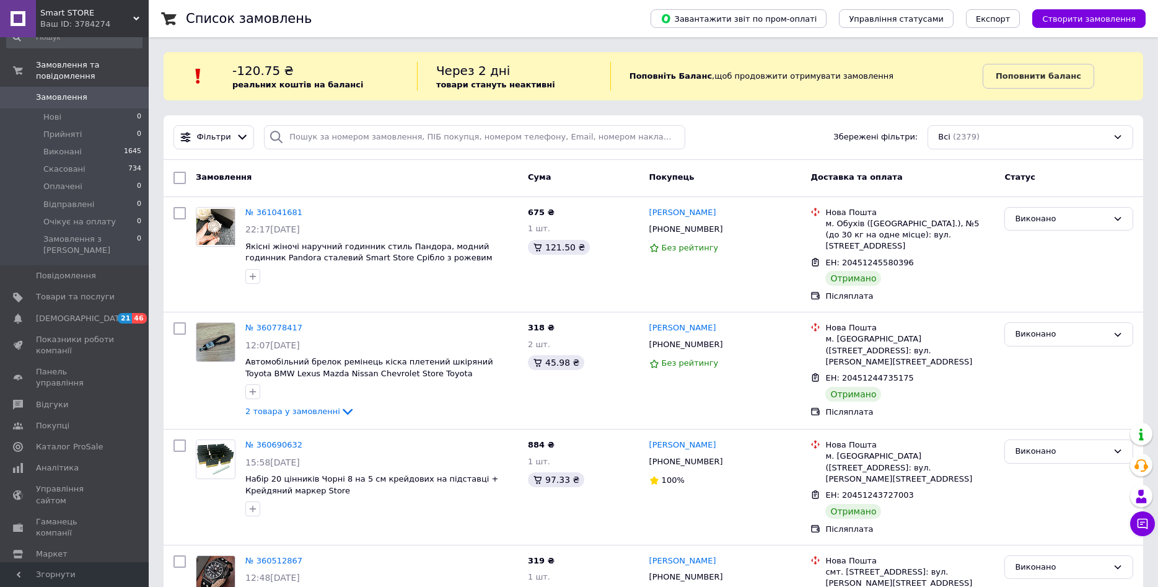
click at [58, 20] on div "Ваш ID: 3784274" at bounding box center [94, 24] width 108 height 11
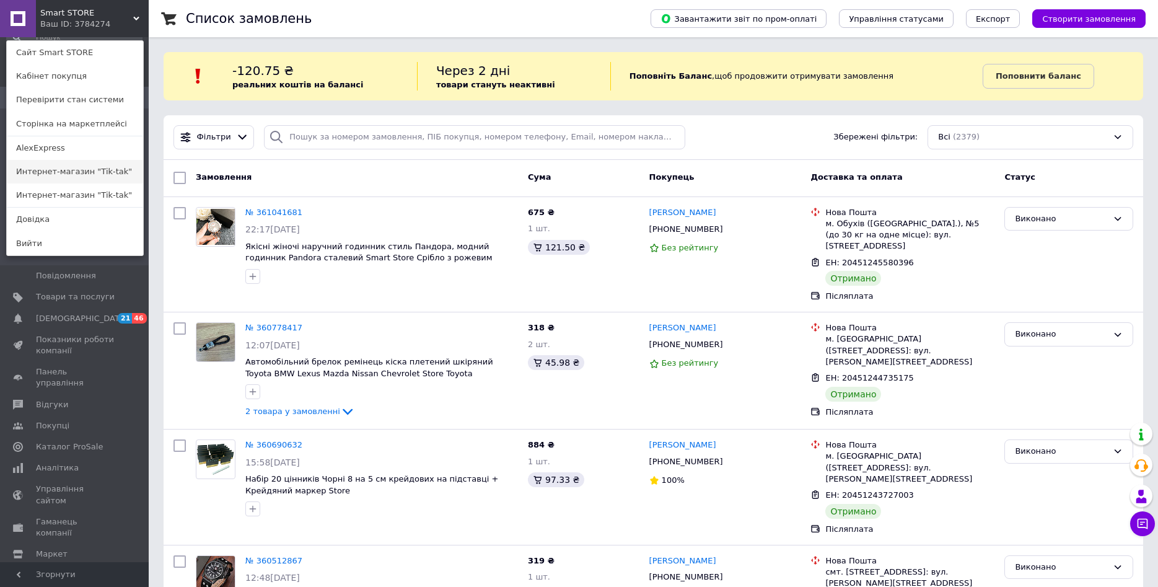
click at [71, 162] on link "Интернет-магазин "Tik-tak"" at bounding box center [75, 172] width 136 height 24
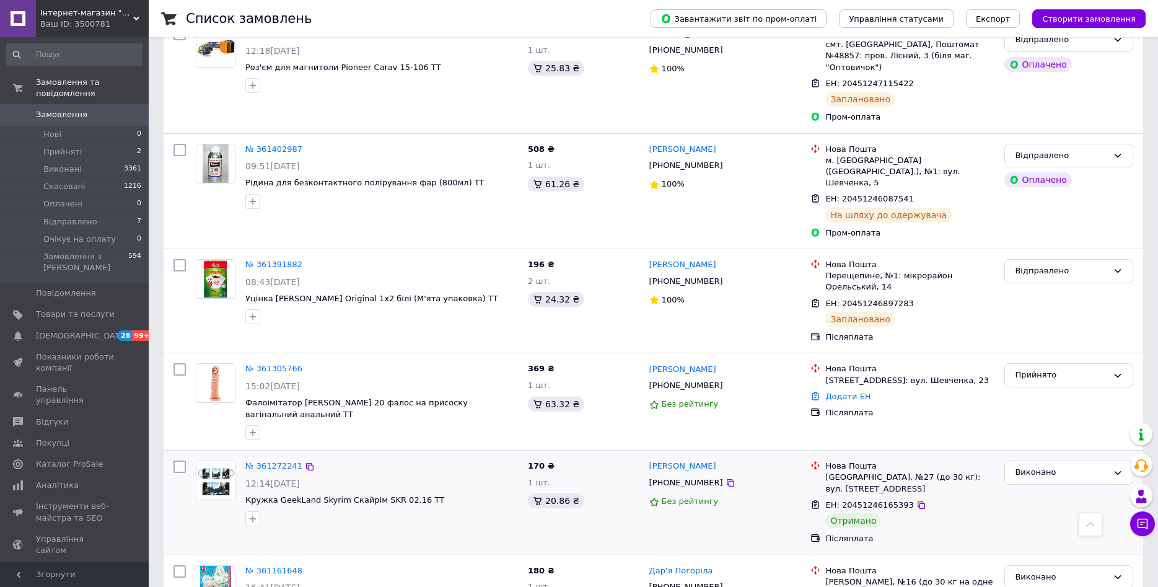
scroll to position [316, 0]
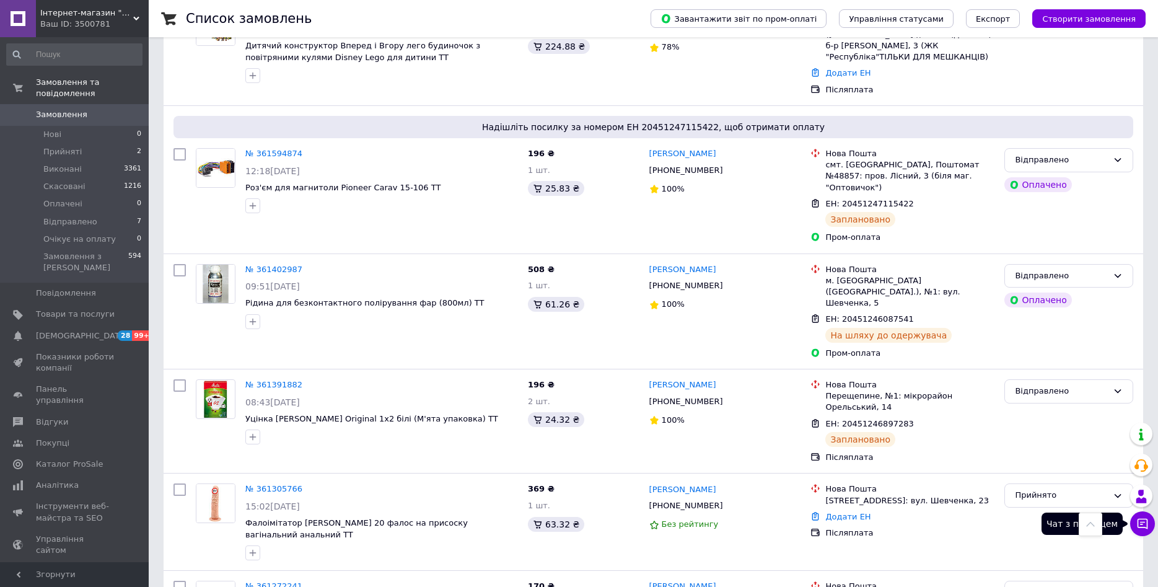
click at [1142, 522] on icon at bounding box center [1143, 524] width 11 height 11
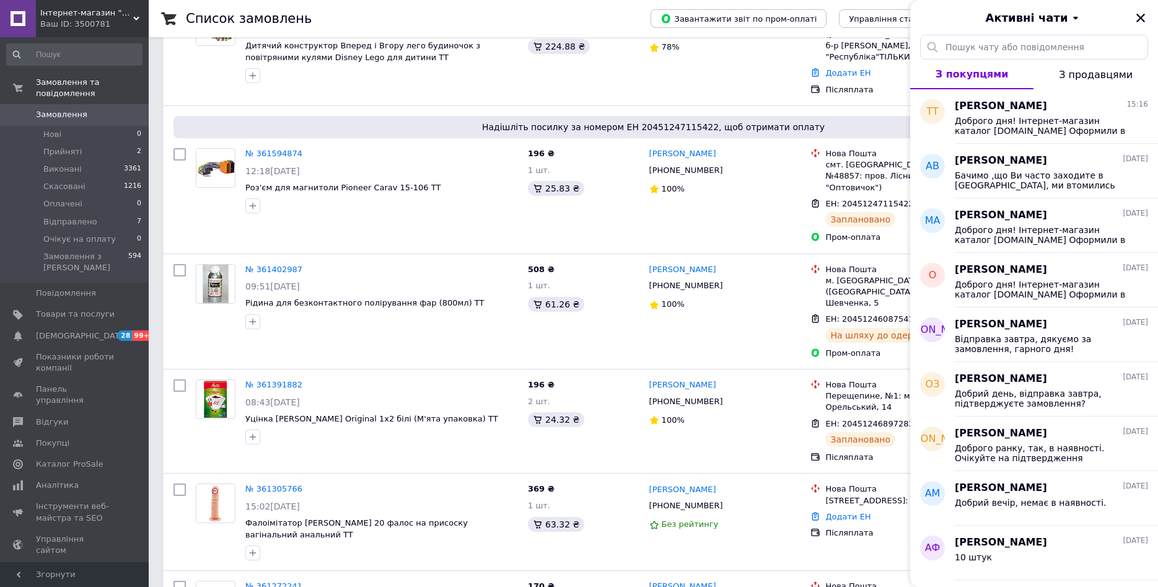
click at [61, 16] on span "Інтернет-магазин "Tik-tak"" at bounding box center [86, 12] width 93 height 11
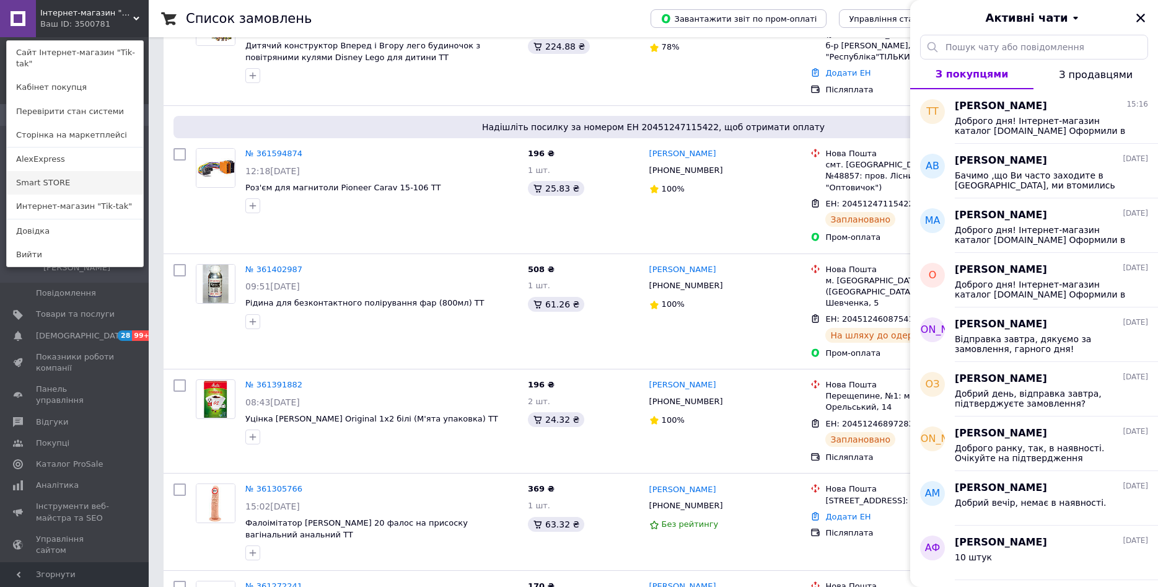
click at [74, 172] on link "Smart STORE" at bounding box center [75, 183] width 136 height 24
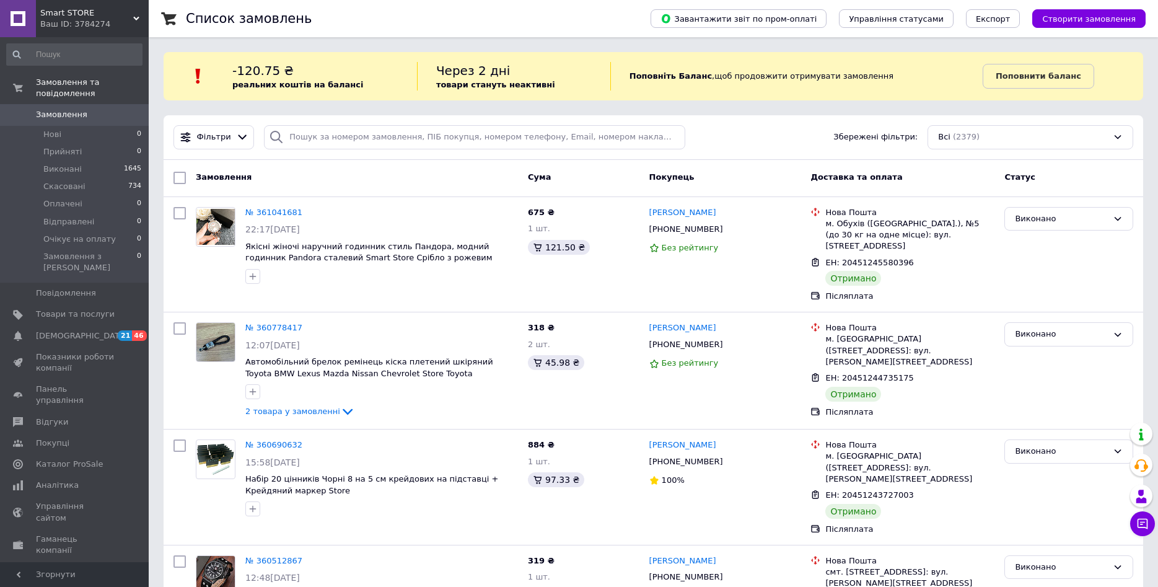
click at [53, 18] on span "Smart STORE" at bounding box center [86, 12] width 93 height 11
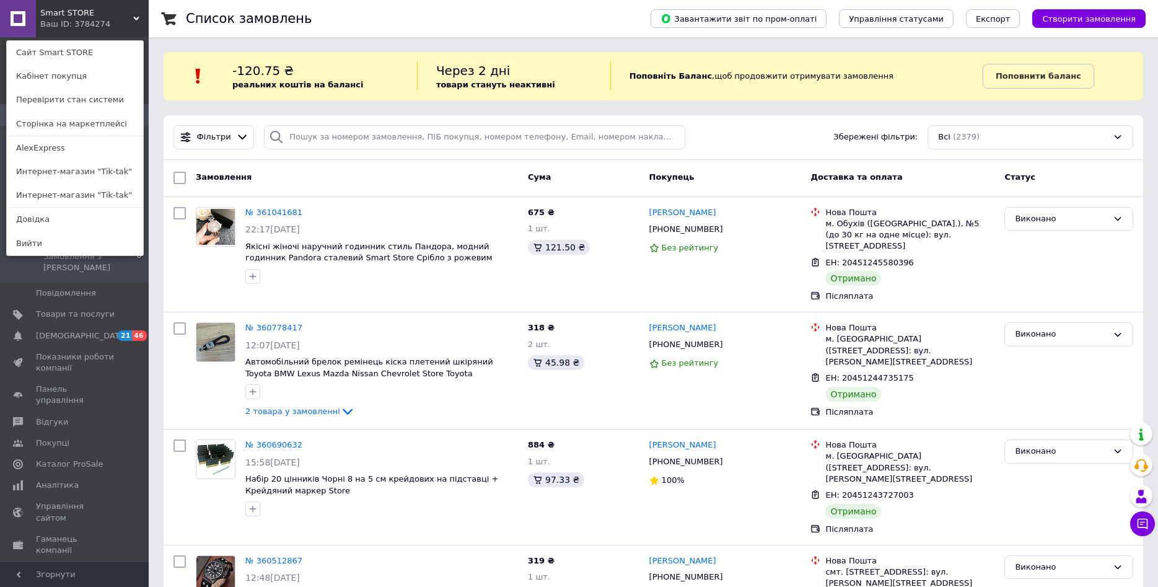
click at [53, 18] on span "Smart STORE" at bounding box center [86, 12] width 93 height 11
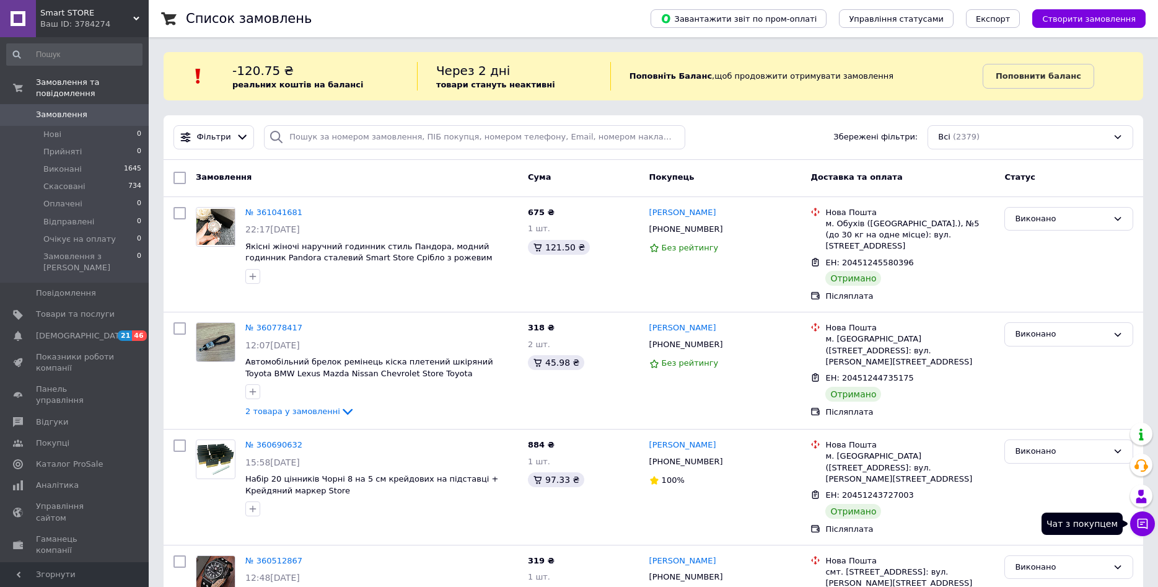
click at [1148, 534] on button "Чат з покупцем" at bounding box center [1142, 523] width 25 height 25
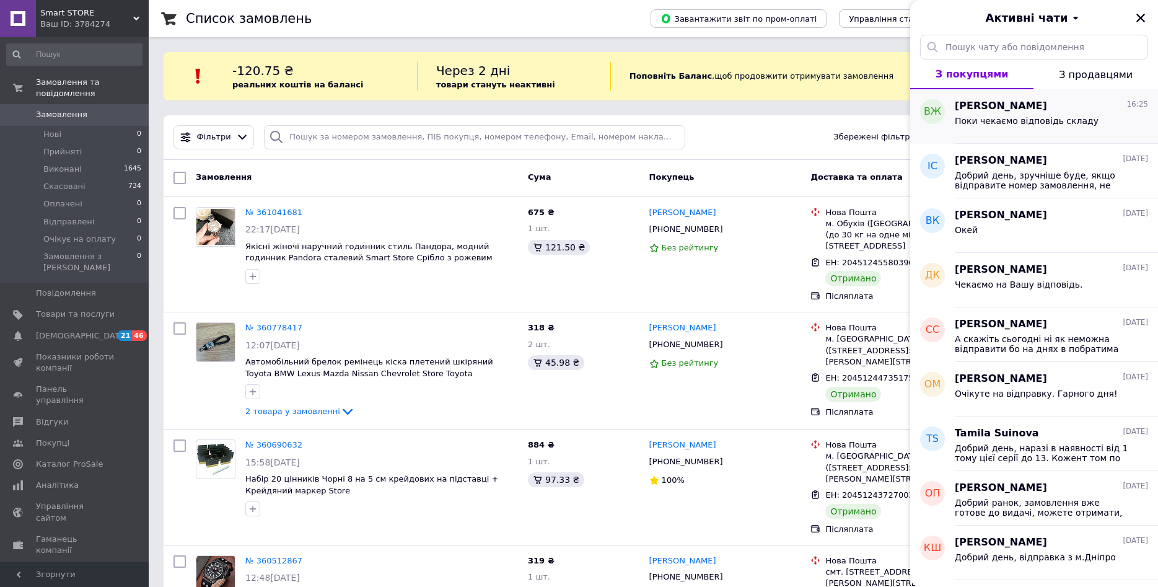
click at [1039, 129] on div "Поки чекаємо відповідь складу" at bounding box center [1027, 124] width 144 height 17
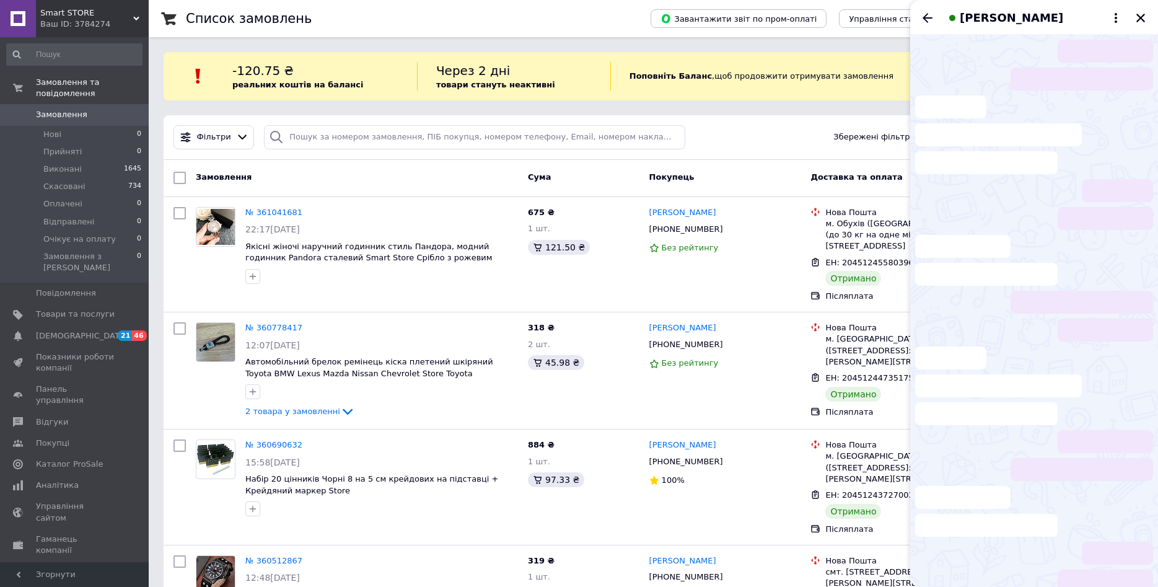
scroll to position [151, 0]
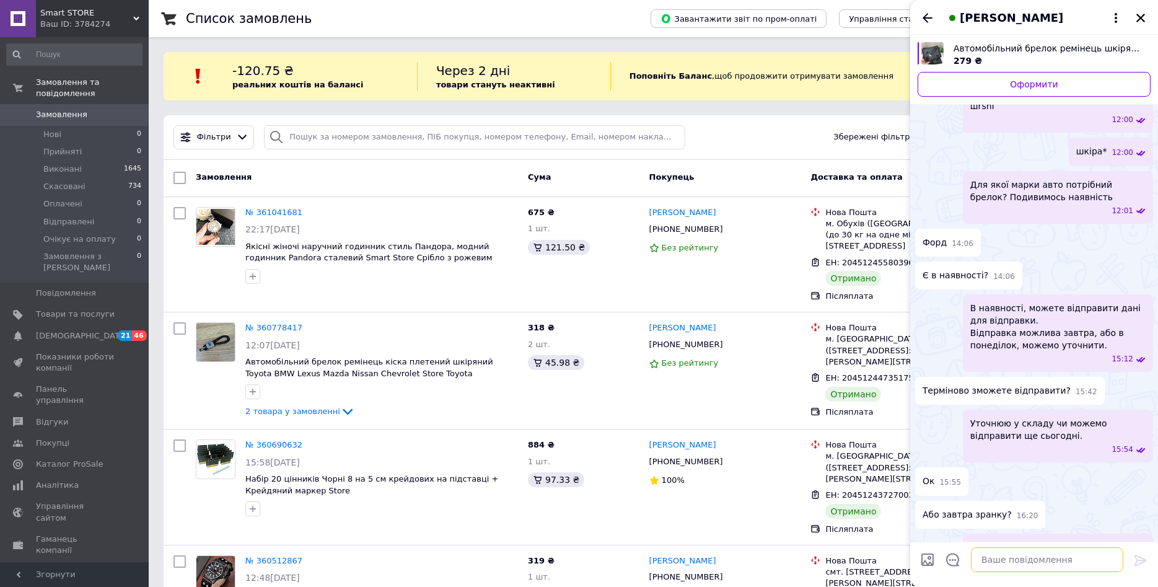
click at [1010, 560] on textarea at bounding box center [1047, 559] width 152 height 25
type textarea "Відправка завтра ввечері тільки можлива +/- в 17:00"
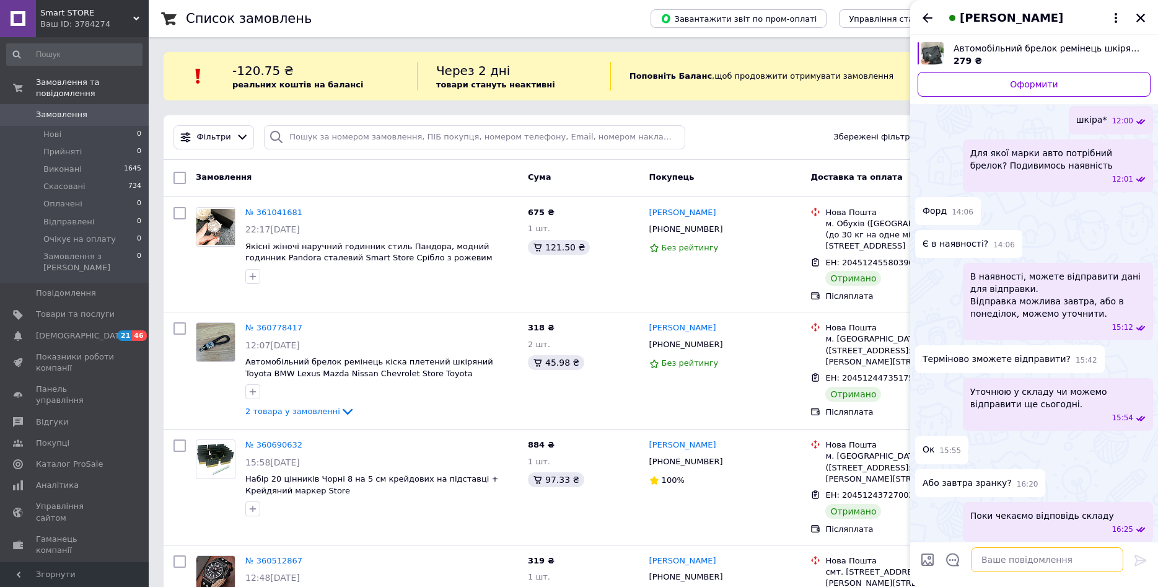
scroll to position [177, 0]
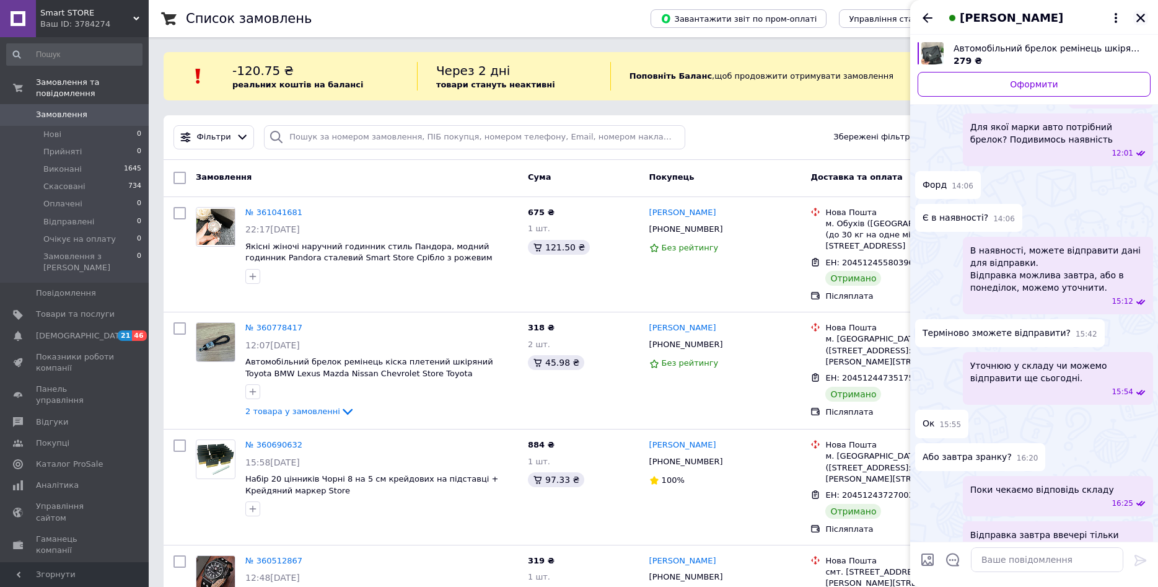
click at [1137, 19] on icon "Закрити" at bounding box center [1140, 17] width 11 height 11
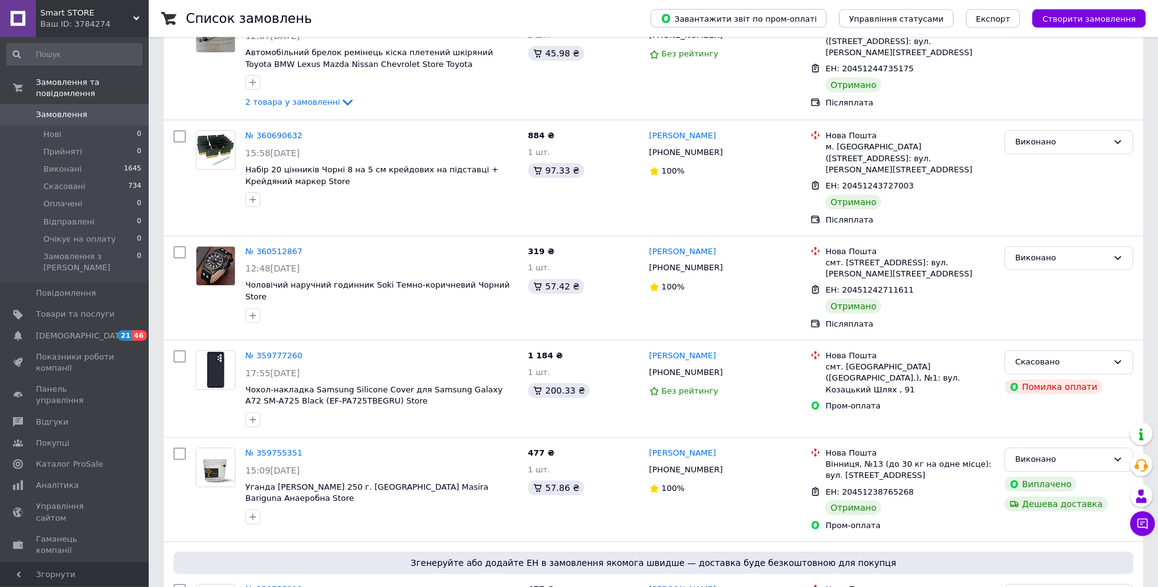
scroll to position [442, 0]
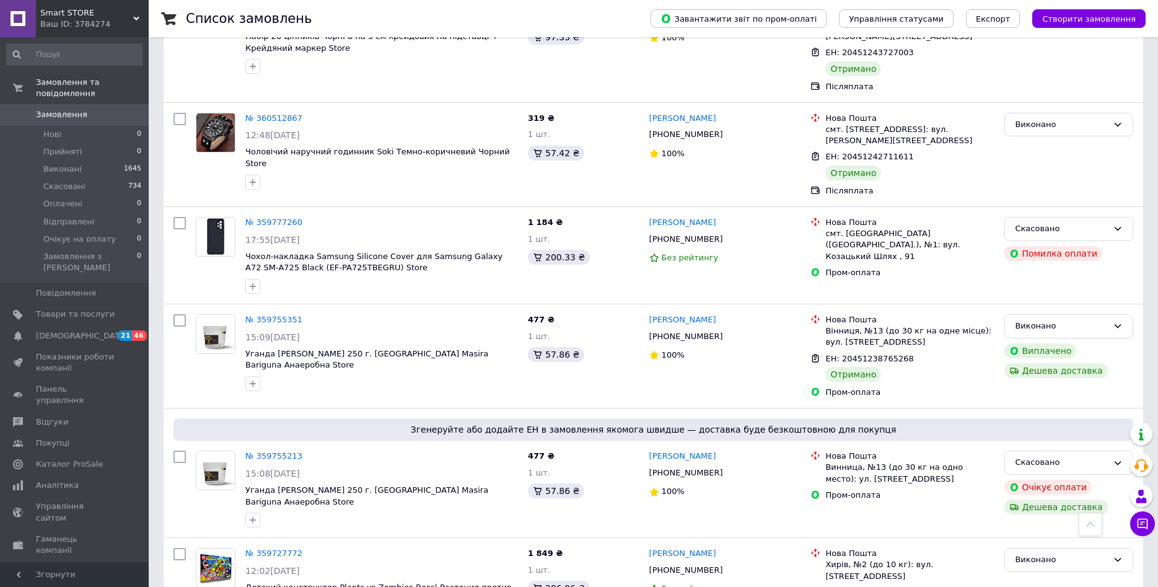
click at [75, 28] on div "Ваш ID: 3784274" at bounding box center [94, 24] width 108 height 11
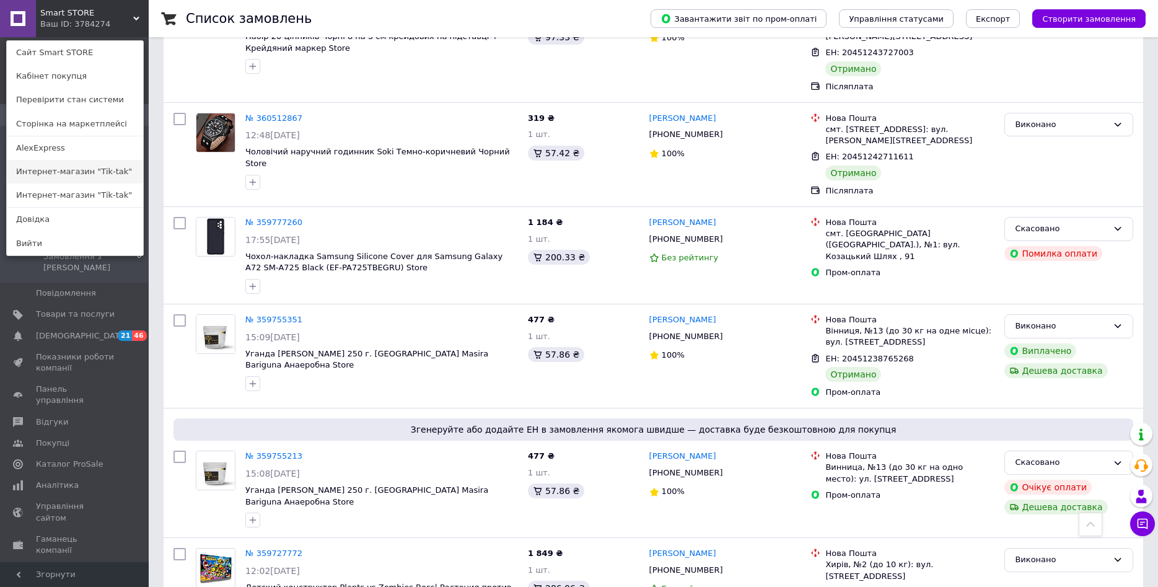
click at [93, 175] on link "Интернет-магазин "Tik-tak"" at bounding box center [75, 172] width 136 height 24
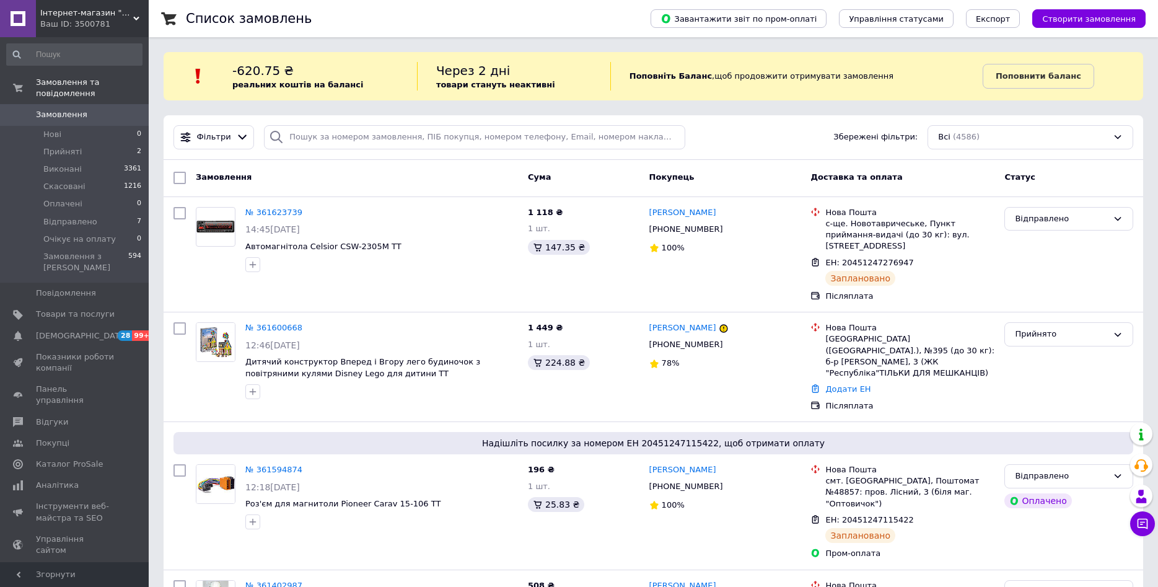
click at [69, 20] on div "Ваш ID: 3500781" at bounding box center [94, 24] width 108 height 11
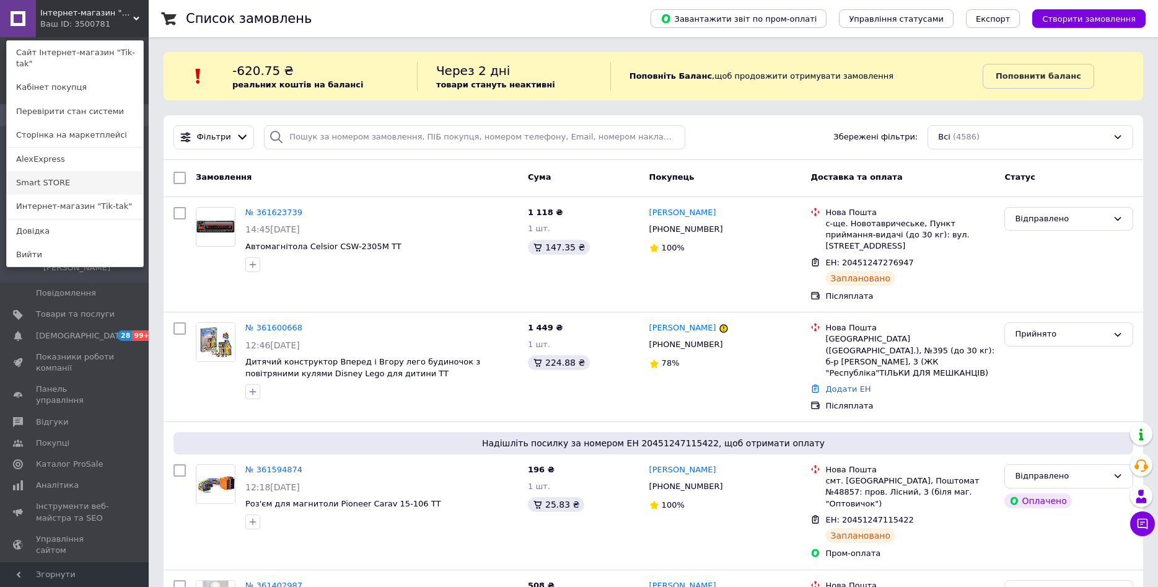
click at [57, 171] on link "Smart STORE" at bounding box center [75, 183] width 136 height 24
